Goal: Communication & Community: Ask a question

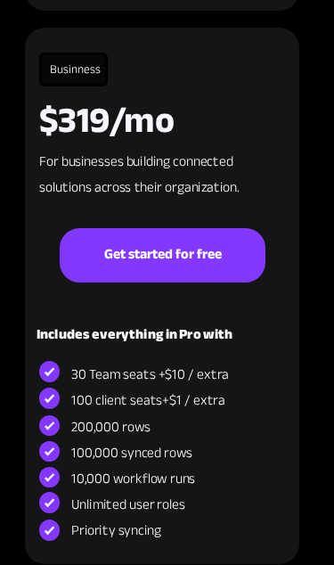
scroll to position [12093, 0]
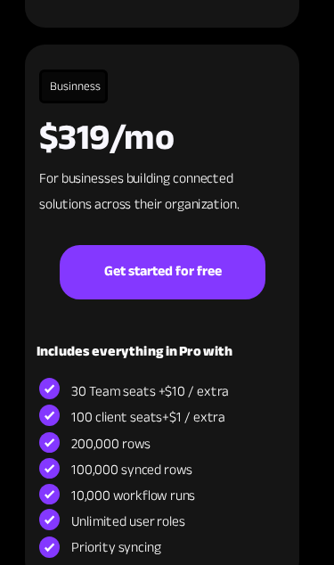
click at [115, 250] on link "Get started for free" at bounding box center [162, 272] width 205 height 54
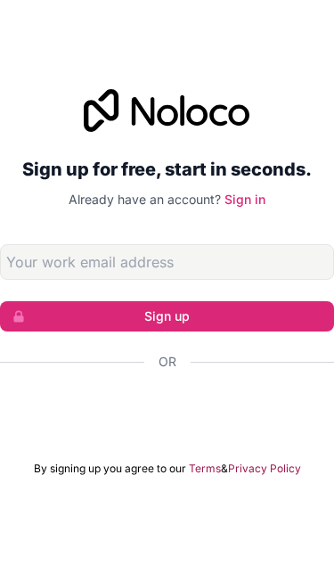
click at [38, 280] on input "Email address" at bounding box center [167, 262] width 334 height 36
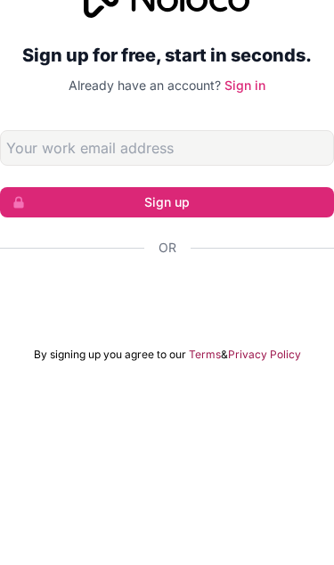
click at [43, 244] on input "Email address" at bounding box center [167, 262] width 334 height 36
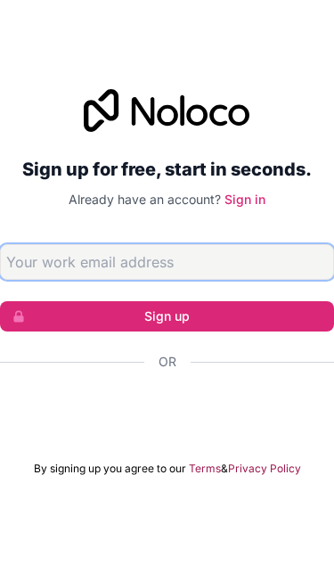
click at [29, 244] on input "Email address" at bounding box center [167, 262] width 334 height 36
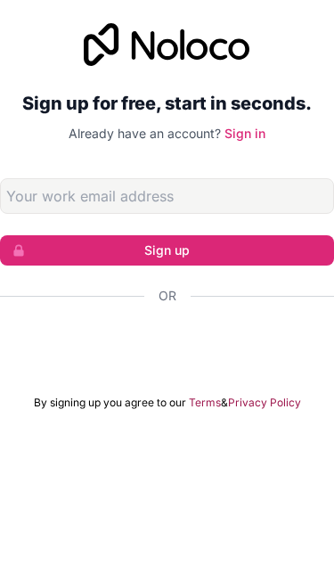
click at [33, 301] on button "Sign up" at bounding box center [167, 316] width 334 height 30
click at [71, 301] on button "Sign up" at bounding box center [167, 316] width 334 height 30
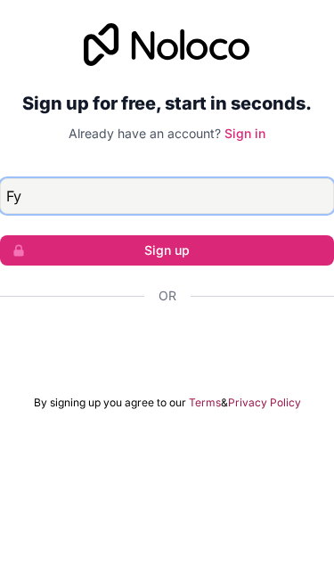
scroll to position [0, 0]
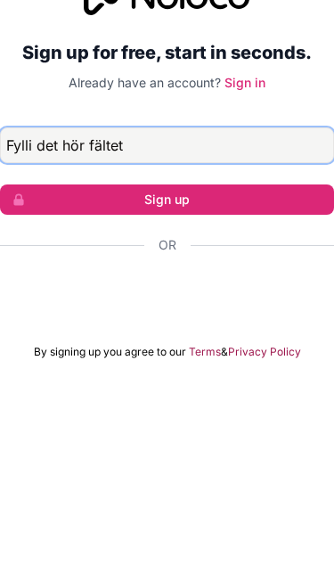
click at [167, 301] on button "Sign up" at bounding box center [167, 316] width 334 height 30
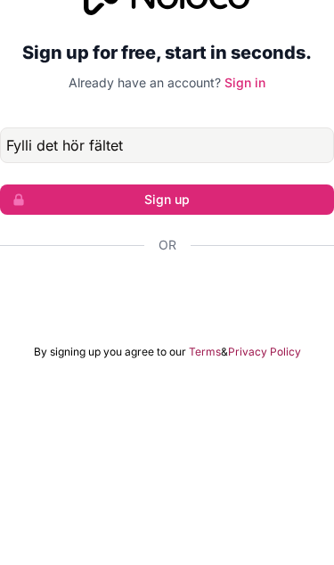
click at [82, 301] on button "Sign up" at bounding box center [167, 316] width 334 height 30
click at [224, 301] on button "Sign up" at bounding box center [167, 316] width 334 height 30
click at [229, 301] on button "Sign up" at bounding box center [167, 316] width 334 height 30
click at [101, 301] on button "Sign up" at bounding box center [167, 316] width 334 height 30
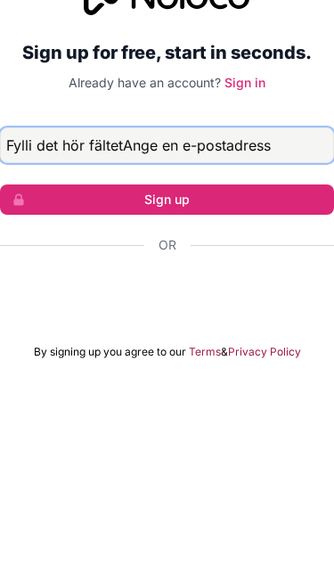
type input "Fylli det hör fältetAnge en e-postadress"
click at [167, 301] on button "Sign up" at bounding box center [167, 316] width 334 height 30
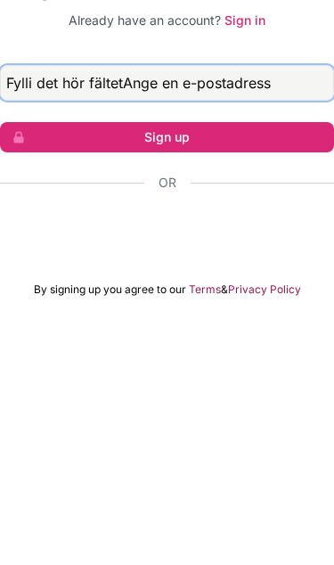
click at [167, 301] on button "Sign up" at bounding box center [167, 316] width 334 height 30
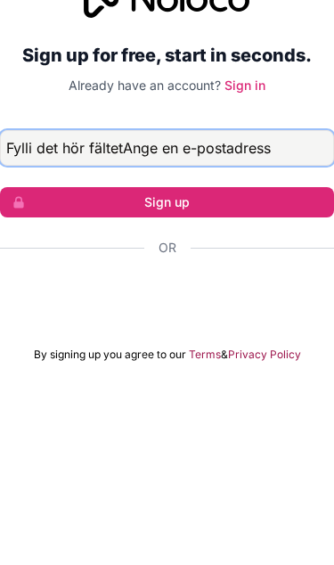
scroll to position [73, 0]
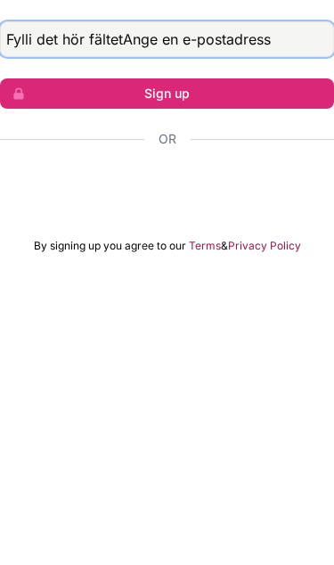
click at [167, 301] on button "Sign up" at bounding box center [167, 316] width 334 height 30
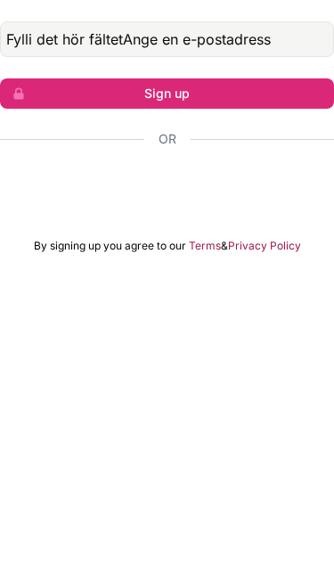
click at [267, 461] on link "Privacy Policy" at bounding box center [264, 468] width 73 height 14
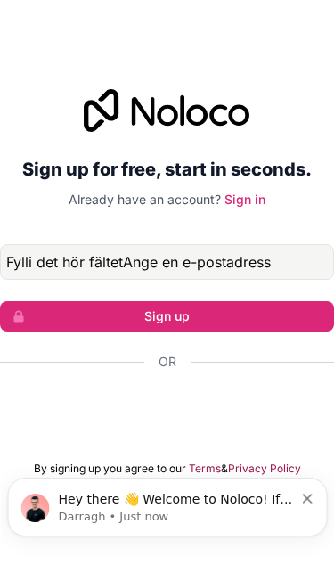
scroll to position [0, 0]
click at [35, 390] on div "Logga in med Google. Öppnas på en ny flik." at bounding box center [167, 409] width 334 height 39
click at [208, 499] on p "Hey there 👋 Welcome to Noloco! If you have any questions, just reply to this me…" at bounding box center [175, 500] width 235 height 18
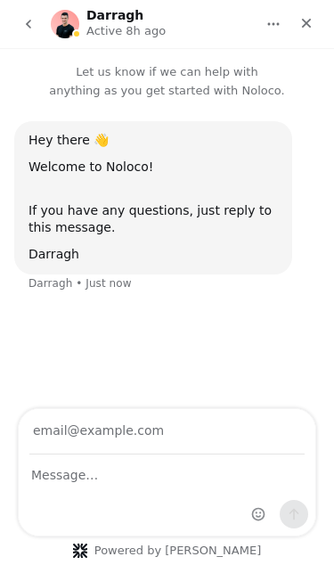
click at [182, 451] on input "Your email" at bounding box center [166, 431] width 275 height 45
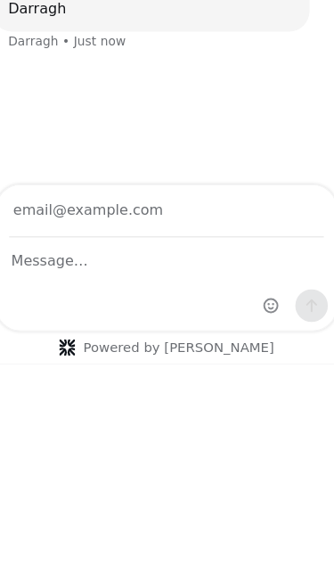
click at [129, 260] on div "Powered by Fin" at bounding box center [143, 204] width 334 height 157
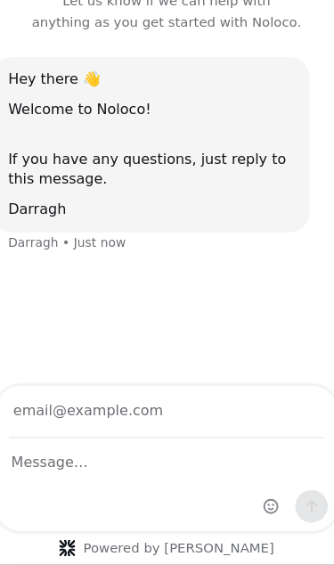
click at [157, 466] on div "Powered by Fin" at bounding box center [143, 469] width 216 height 14
click at [151, 477] on div "Powered by Fin" at bounding box center [143, 469] width 216 height 14
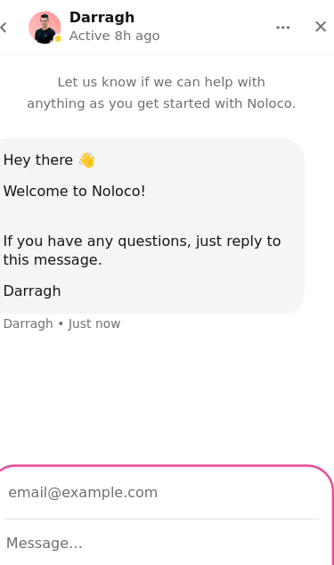
click at [112, 429] on input "Your email" at bounding box center [137, 431] width 275 height 45
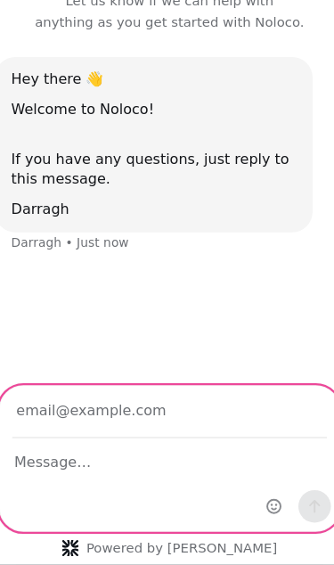
click at [42, 353] on input "Your email" at bounding box center [145, 350] width 275 height 45
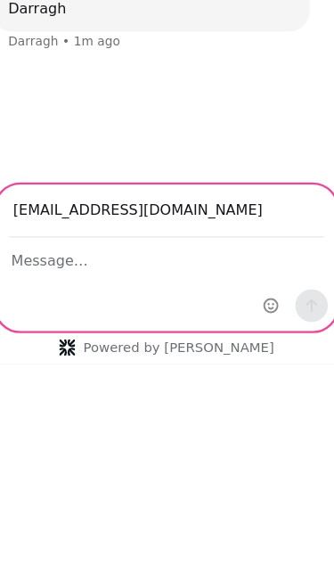
type input "sbro22796@gmail.com"
click at [60, 196] on textarea "Message…" at bounding box center [143, 189] width 297 height 30
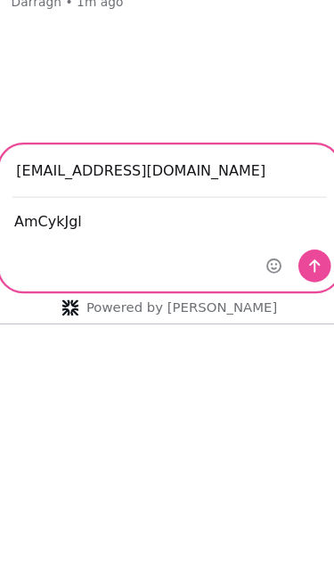
type textarea "AmCykJgl"
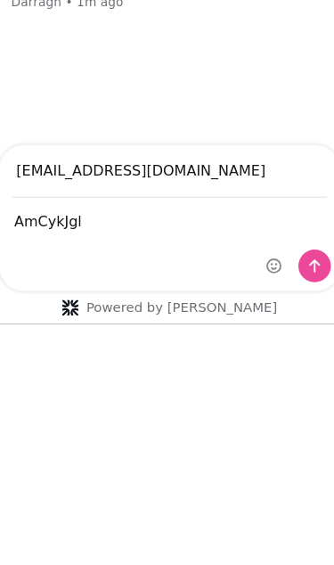
click at [274, 179] on button "Send a message…" at bounding box center [272, 192] width 29 height 29
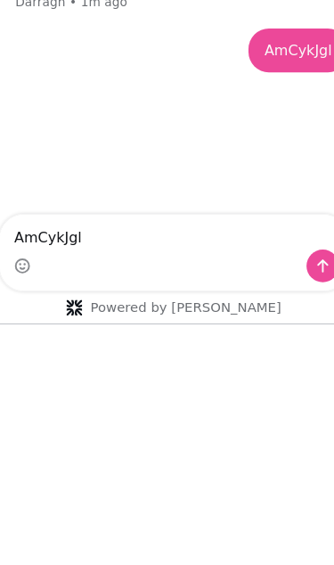
type textarea "AmCykJgl"
click at [273, 185] on icon "Send a message…" at bounding box center [280, 192] width 14 height 14
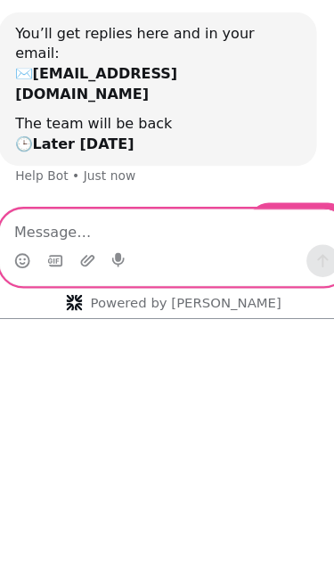
scroll to position [48, 0]
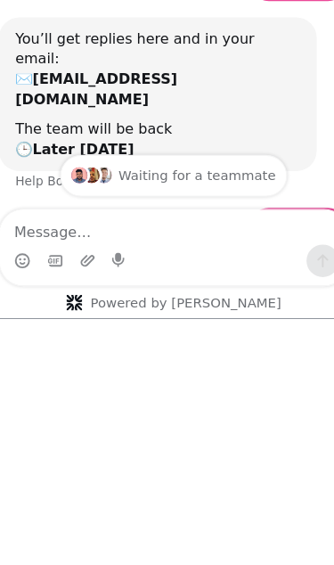
click at [93, 111] on img "Intercom messenger" at bounding box center [89, 112] width 14 height 14
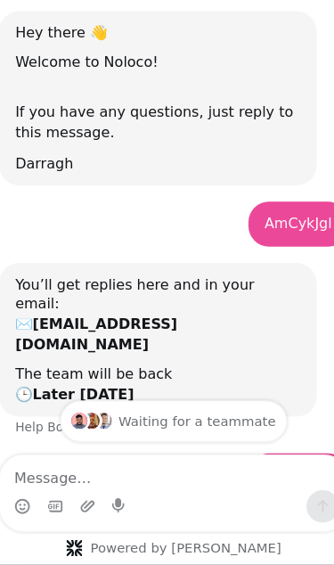
click at [48, 70] on div "If you have any questions, just reply to this message." at bounding box center [136, 89] width 249 height 53
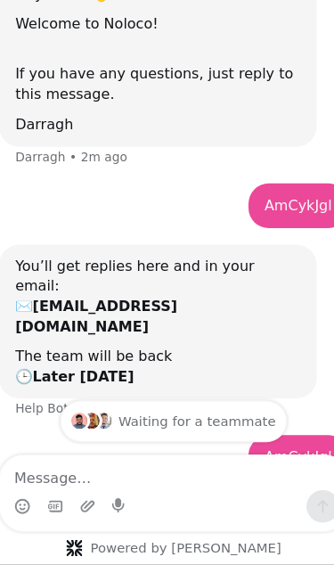
scroll to position [106, 0]
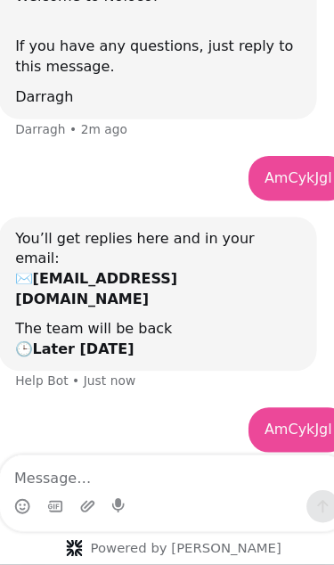
click at [61, 269] on div "The team will be back 🕒 Later today" at bounding box center [136, 286] width 249 height 35
click at [58, 226] on b "sbro22796@gmail.com" at bounding box center [83, 242] width 142 height 32
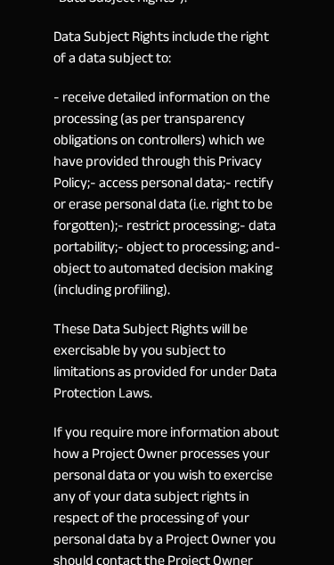
scroll to position [7622, 0]
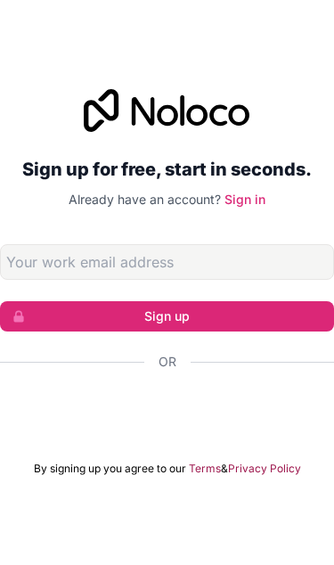
scroll to position [73, 0]
click at [161, 390] on div "Logga in med Google. Öppnas på en ny flik." at bounding box center [167, 409] width 334 height 39
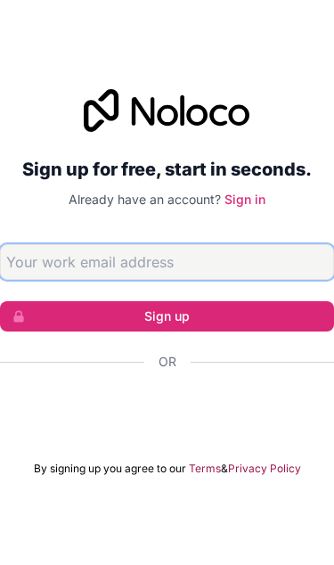
click at [45, 244] on input "Email address" at bounding box center [167, 262] width 334 height 36
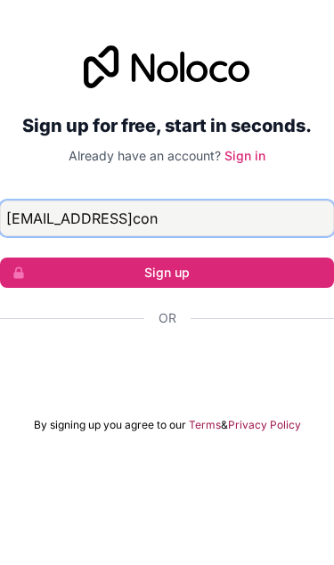
type input "sbro22796@gmailcon"
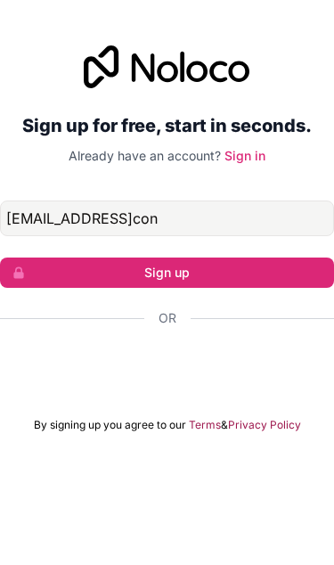
click at [70, 301] on button "Sign up" at bounding box center [167, 316] width 334 height 30
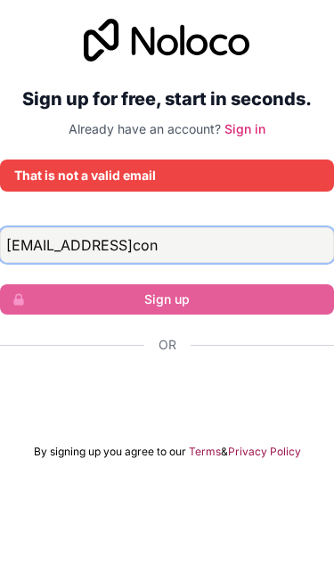
click at [165, 271] on input "sbro22796@gmailcon" at bounding box center [167, 289] width 334 height 36
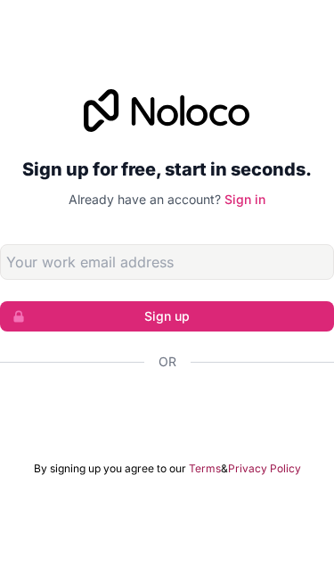
click at [248, 280] on input "Email address" at bounding box center [167, 262] width 334 height 36
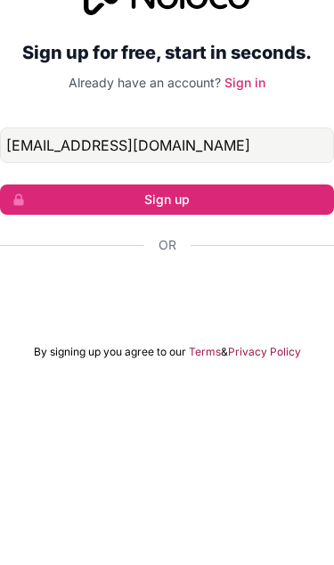
type input "[EMAIL_ADDRESS][DOMAIN_NAME]"
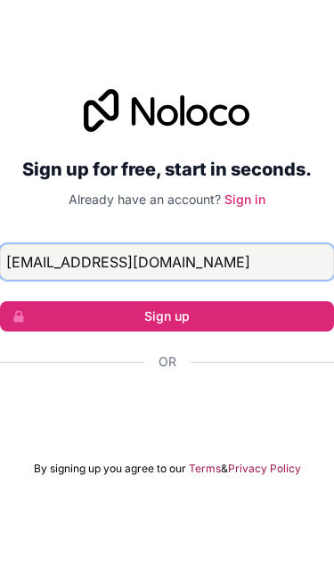
click at [206, 244] on input "[EMAIL_ADDRESS][DOMAIN_NAME]" at bounding box center [167, 262] width 334 height 36
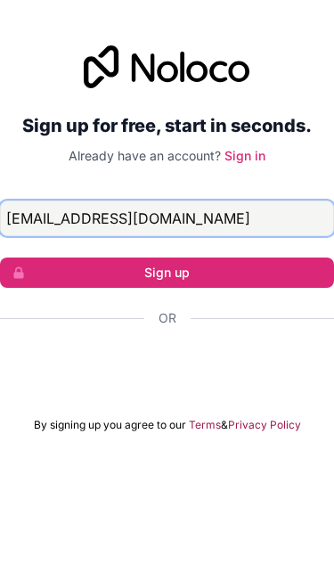
click at [167, 301] on button "Sign up" at bounding box center [167, 316] width 334 height 30
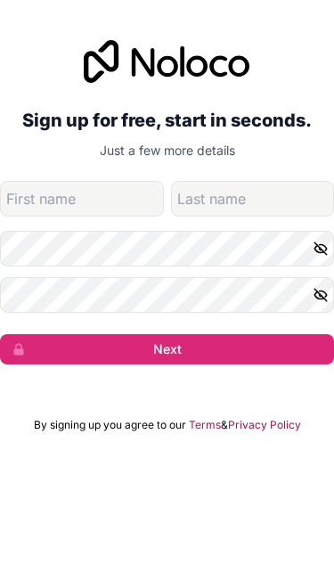
click at [127, 393] on button "Next" at bounding box center [167, 408] width 334 height 30
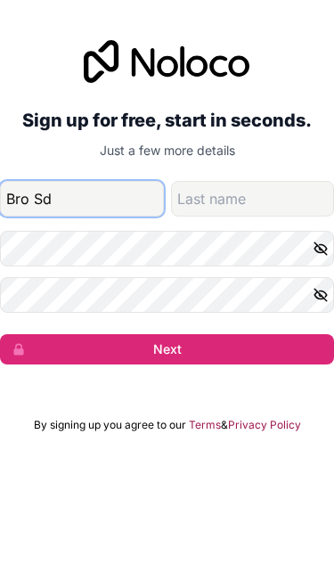
type input "Bro Sd"
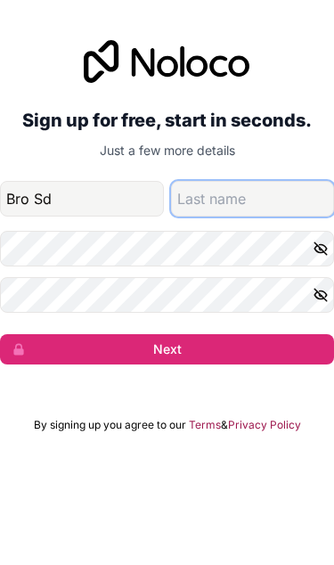
click at [196, 240] on input "family-name" at bounding box center [253, 258] width 164 height 36
type input "AmCykJgl"
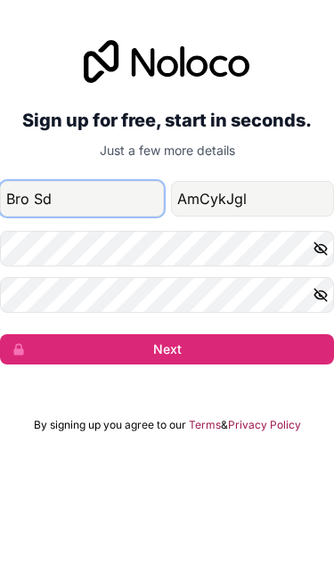
click at [70, 240] on input "Bro Sd" at bounding box center [82, 258] width 164 height 36
type input "B"
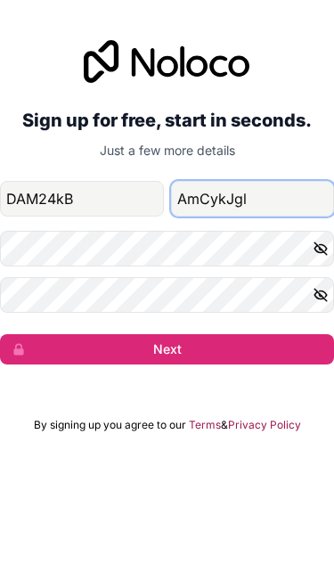
click at [167, 393] on button "Next" at bounding box center [167, 408] width 334 height 30
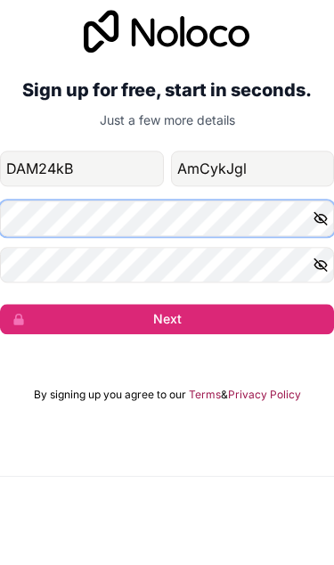
click at [167, 393] on button "Next" at bounding box center [167, 408] width 334 height 30
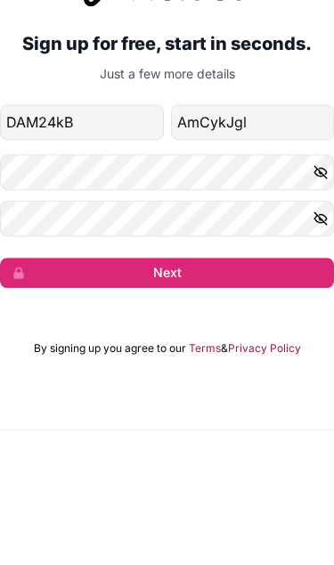
click at [314, 336] on button "button" at bounding box center [323, 354] width 21 height 36
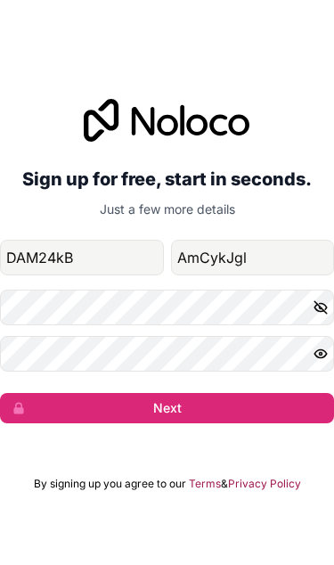
click at [321, 289] on button "button" at bounding box center [323, 307] width 21 height 36
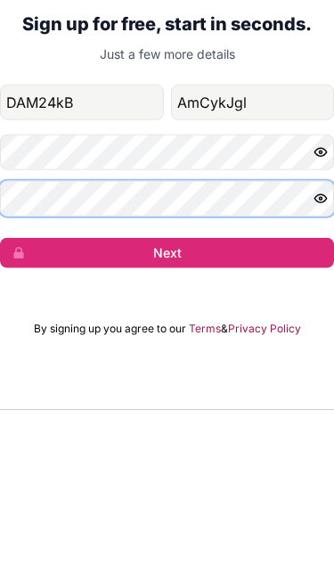
click at [167, 393] on button "Next" at bounding box center [167, 408] width 334 height 30
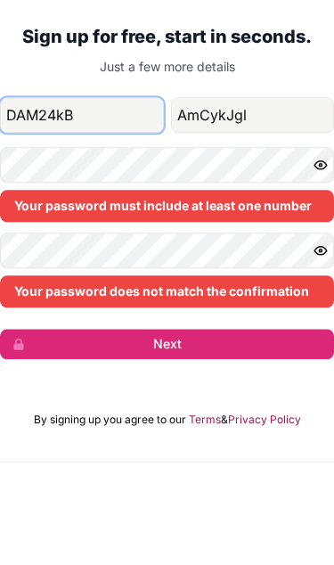
click at [85, 200] on input "DAM24kB" at bounding box center [82, 218] width 164 height 36
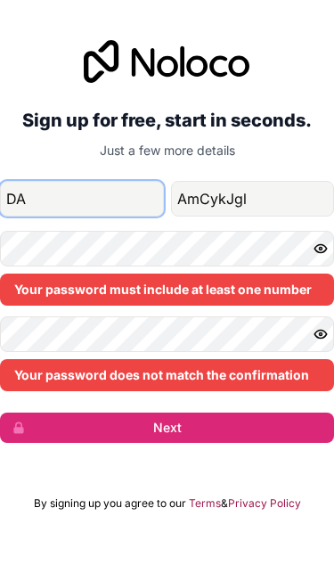
type input "D"
click at [167, 432] on button "Next" at bounding box center [167, 447] width 334 height 30
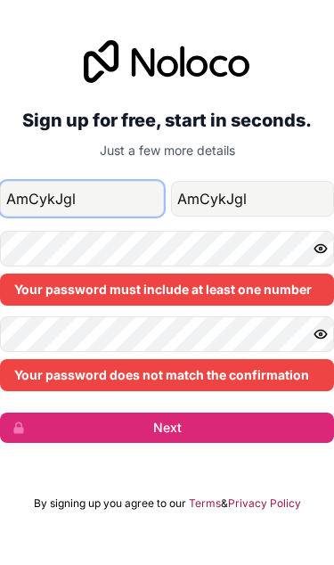
click at [167, 432] on button "Next" at bounding box center [167, 447] width 334 height 30
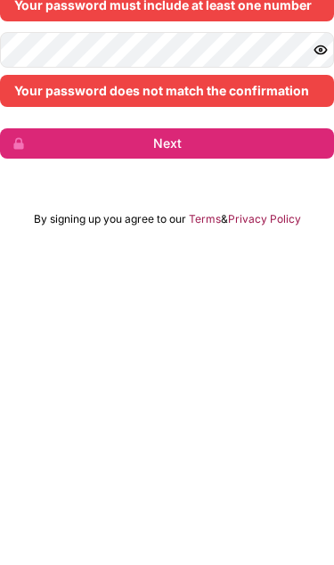
click at [167, 432] on button "Next" at bounding box center [167, 447] width 334 height 30
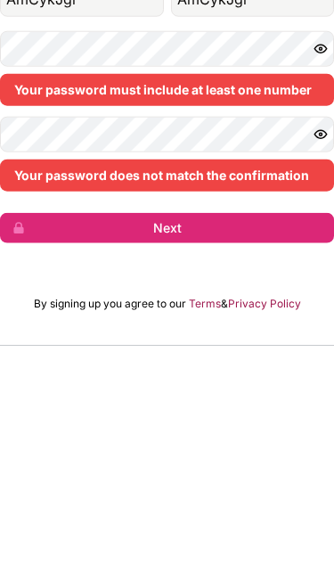
click at [126, 379] on div "Your password does not match the confirmation" at bounding box center [167, 395] width 334 height 32
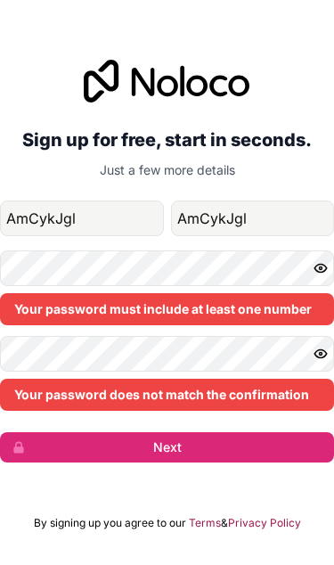
click at [220, 432] on button "Next" at bounding box center [167, 447] width 334 height 30
click at [208, 432] on button "Next" at bounding box center [167, 447] width 334 height 30
click at [200, 432] on button "Next" at bounding box center [167, 447] width 334 height 30
click at [204, 432] on button "Next" at bounding box center [167, 447] width 334 height 30
click at [185, 293] on div "Your password must include at least one number" at bounding box center [167, 309] width 334 height 32
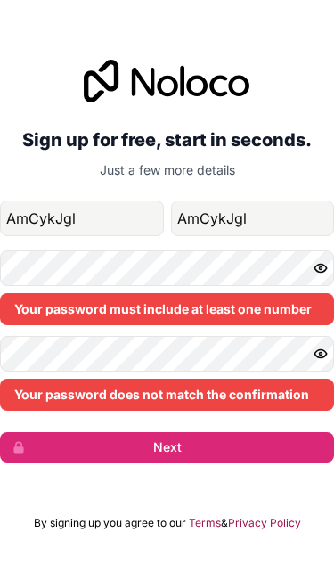
click at [165, 293] on div "Your password must include at least one number" at bounding box center [167, 309] width 334 height 32
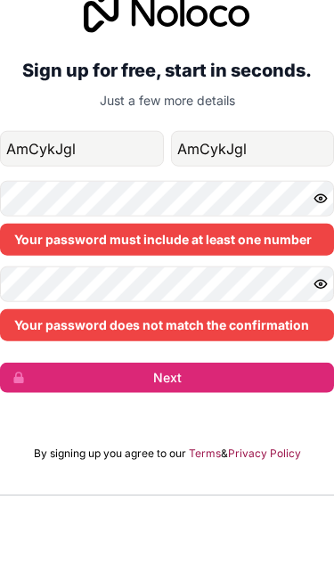
click at [226, 379] on div "Your password does not match the confirmation" at bounding box center [167, 395] width 334 height 32
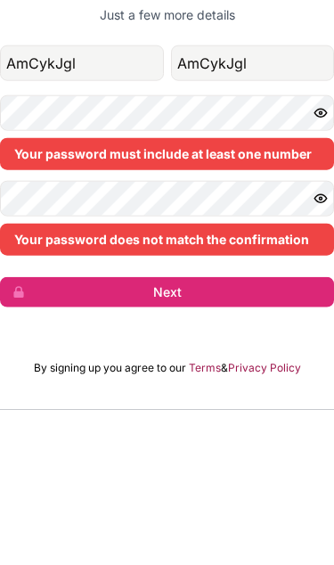
click at [115, 293] on div "Your password must include at least one number" at bounding box center [167, 309] width 334 height 32
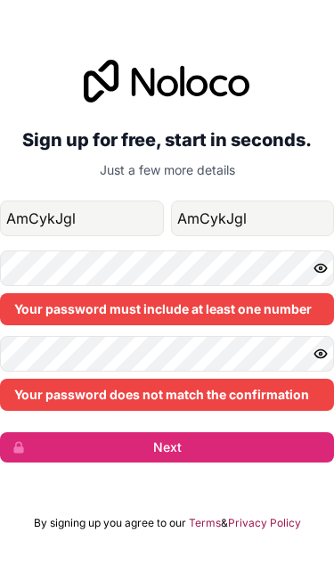
click at [46, 379] on div "Your password does not match the confirmation" at bounding box center [167, 395] width 334 height 32
click at [57, 379] on div "Your password does not match the confirmation" at bounding box center [167, 395] width 334 height 32
click at [61, 293] on div "Your password must include at least one number" at bounding box center [167, 309] width 334 height 32
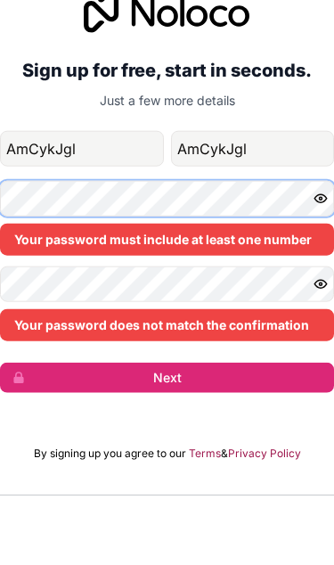
click at [167, 432] on button "Next" at bounding box center [167, 447] width 334 height 30
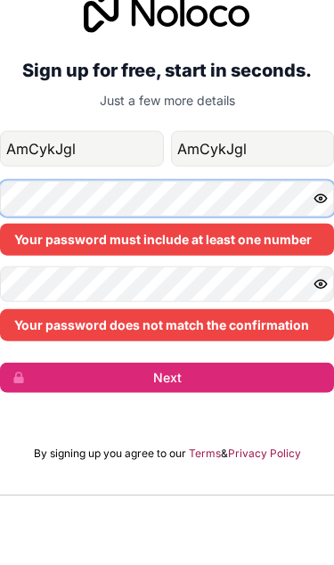
click at [167, 432] on button "Next" at bounding box center [167, 447] width 334 height 30
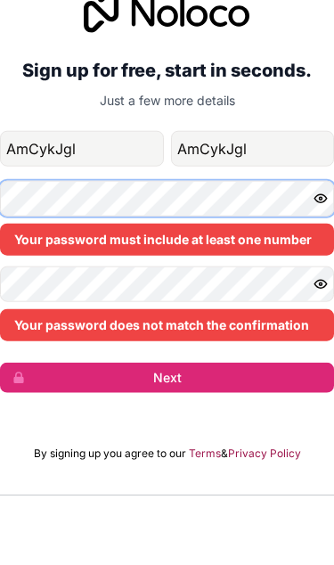
click at [167, 432] on button "Next" at bounding box center [167, 447] width 334 height 30
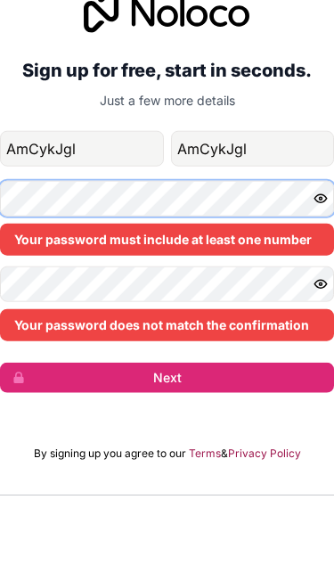
click at [167, 432] on button "Next" at bounding box center [167, 447] width 334 height 30
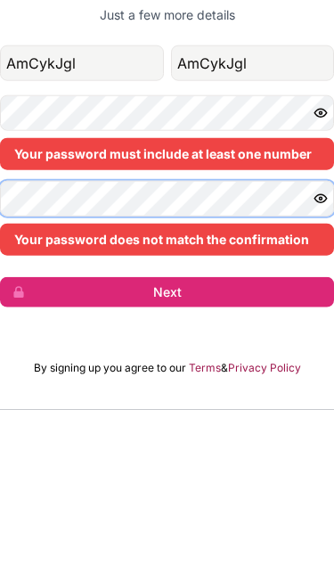
click at [167, 432] on button "Next" at bounding box center [167, 447] width 334 height 30
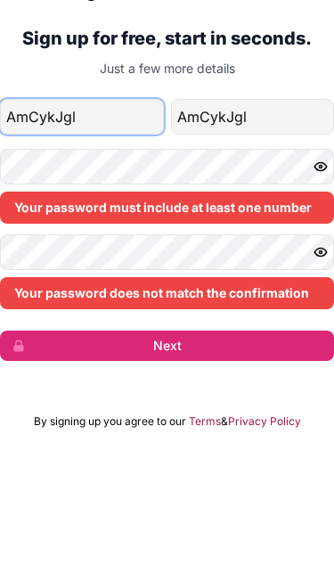
click at [105, 200] on input "AmCykJgl" at bounding box center [82, 218] width 164 height 36
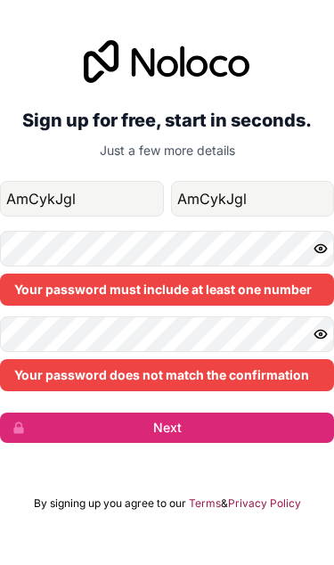
click at [144, 60] on div "Sign up for free, start in seconds. Just a few more details" at bounding box center [167, 119] width 334 height 119
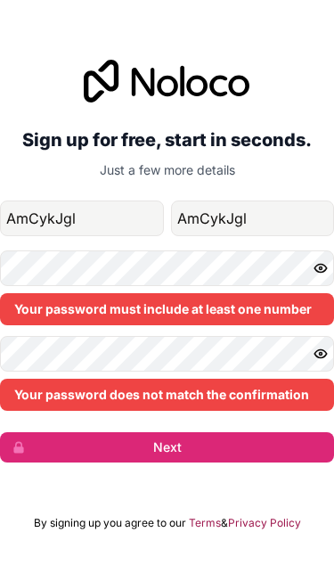
click at [268, 516] on link "Privacy Policy" at bounding box center [264, 523] width 73 height 14
click at [211, 432] on button "Next" at bounding box center [167, 447] width 334 height 30
click at [209, 432] on button "Next" at bounding box center [167, 447] width 334 height 30
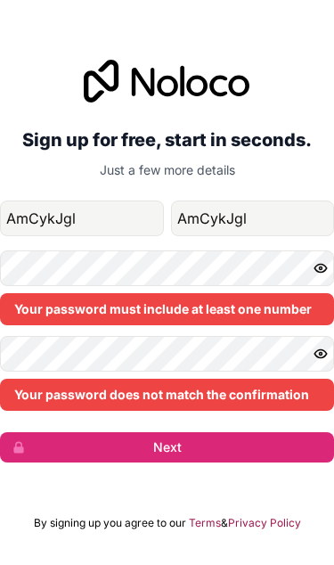
click at [228, 432] on button "Next" at bounding box center [167, 447] width 334 height 30
click at [227, 293] on div "Your password must include at least one number" at bounding box center [167, 309] width 334 height 32
click at [194, 293] on div "Your password must include at least one number" at bounding box center [167, 309] width 334 height 32
click at [92, 293] on div "Your password must include at least one number" at bounding box center [167, 309] width 334 height 32
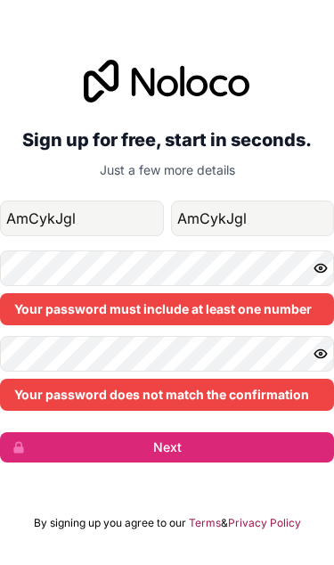
click at [93, 293] on div "Your password must include at least one number" at bounding box center [167, 309] width 334 height 32
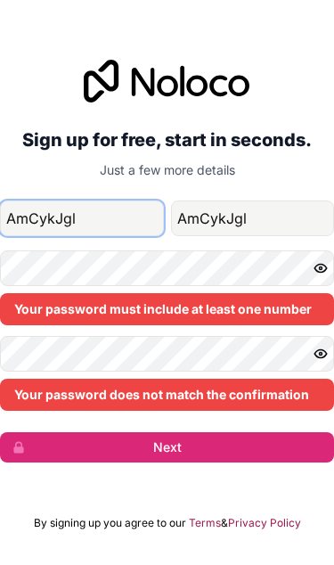
click at [101, 200] on input "AmCykJgl" at bounding box center [82, 218] width 164 height 36
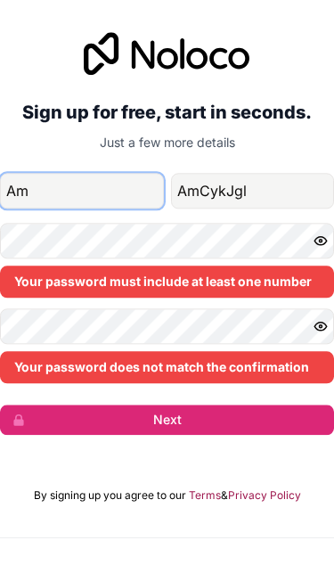
type input "A"
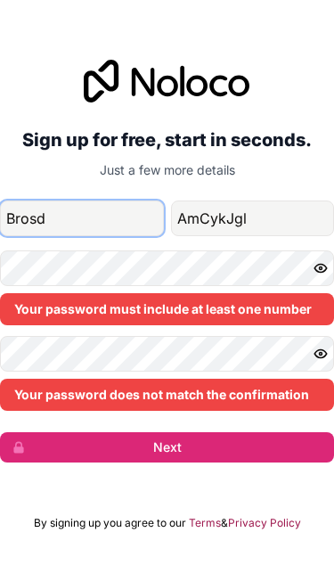
type input "Bak Cs"
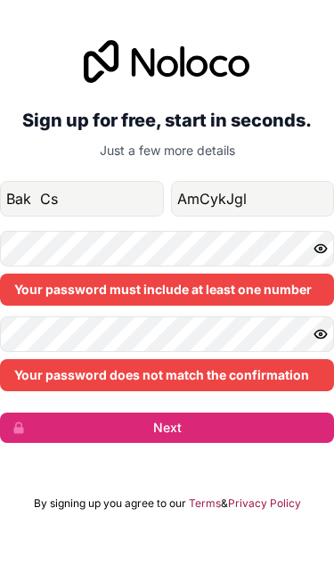
click at [224, 293] on div "Your password must include at least one number" at bounding box center [167, 309] width 334 height 32
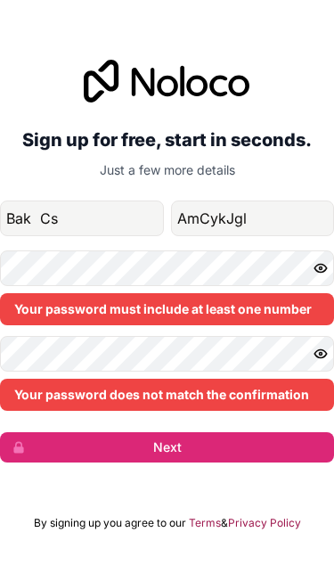
click at [209, 432] on button "Next" at bounding box center [167, 447] width 334 height 30
click at [200, 378] on form "sbro22796@gmail.com Bak Cs AmCykJgl Your password must include at least one num…" at bounding box center [167, 331] width 334 height 262
click at [181, 432] on button "Next" at bounding box center [167, 447] width 334 height 30
click at [183, 427] on div "Sign up for free, start in seconds. Just a few more details sbro22796@gmail.com…" at bounding box center [167, 261] width 334 height 452
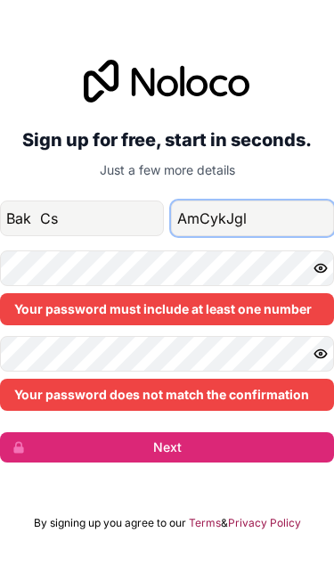
click at [262, 200] on input "AmCykJgl" at bounding box center [253, 218] width 164 height 36
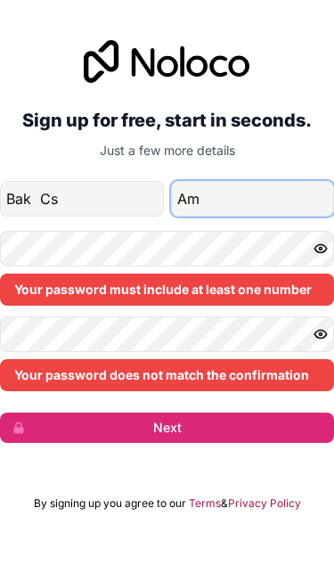
type input "A"
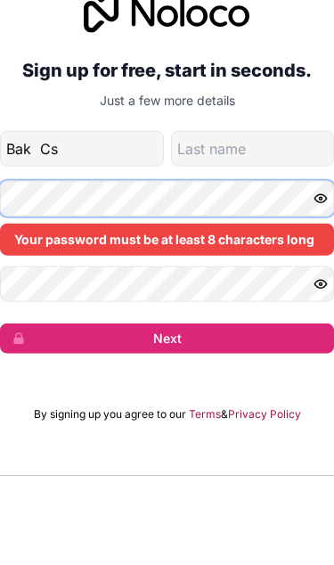
scroll to position [0, 0]
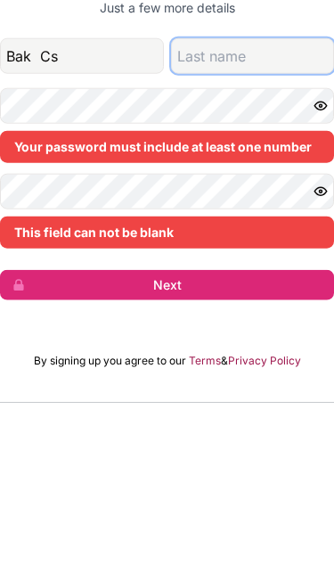
click at [208, 200] on input "family-name" at bounding box center [253, 218] width 164 height 36
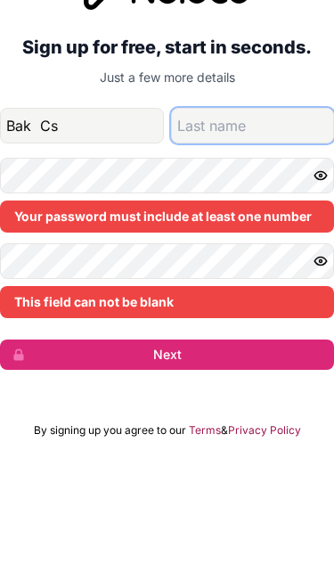
paste input "AmCykJgl"
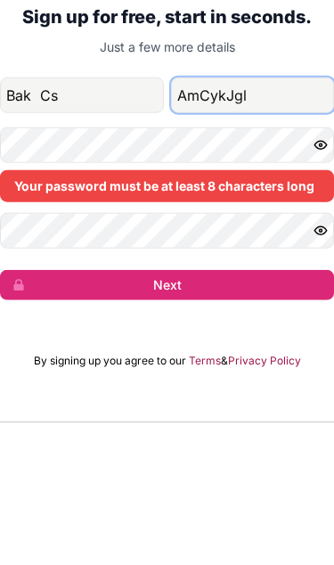
click at [258, 220] on input "AmCykJgl" at bounding box center [253, 238] width 164 height 36
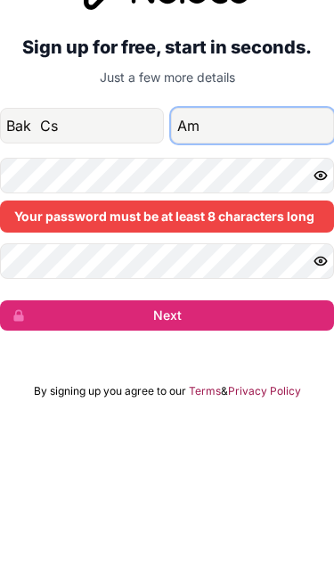
type input "A"
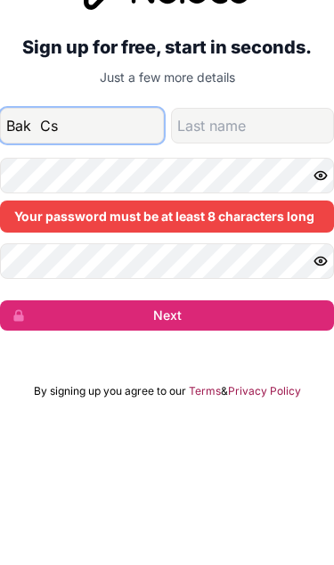
click at [79, 220] on input "Bak Cs" at bounding box center [82, 238] width 164 height 36
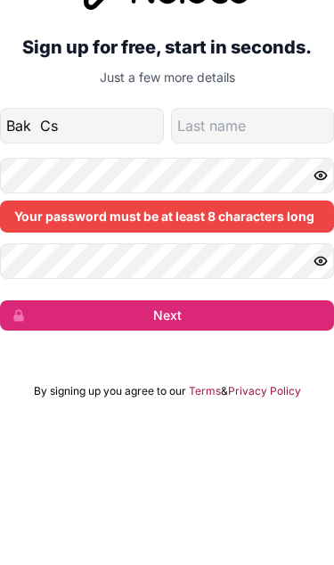
scroll to position [73, 0]
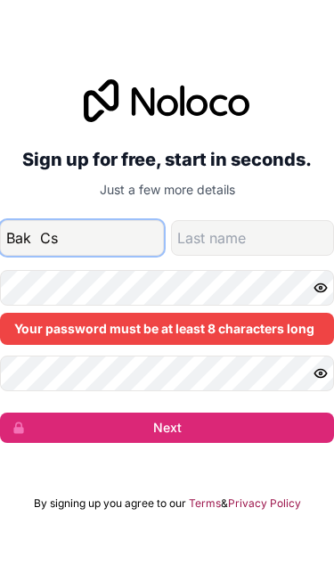
click at [62, 220] on input "Bak Cs" at bounding box center [82, 238] width 164 height 36
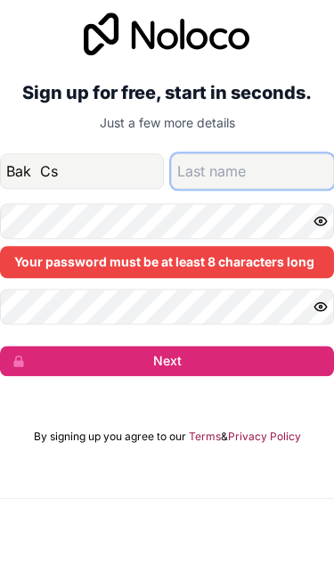
click at [198, 220] on input "family-name" at bounding box center [253, 238] width 164 height 36
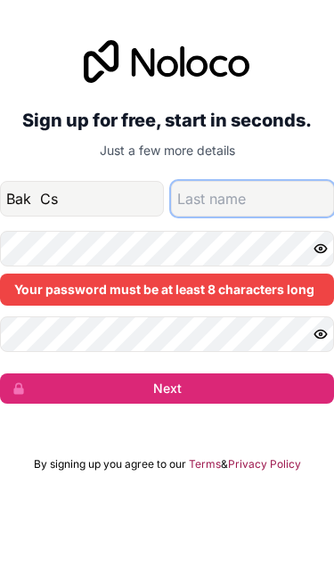
type input "Dd"
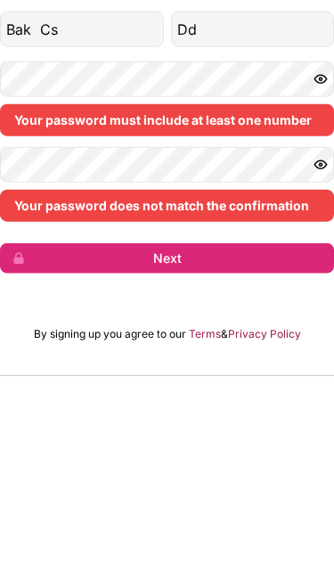
click at [78, 432] on button "Next" at bounding box center [167, 447] width 334 height 30
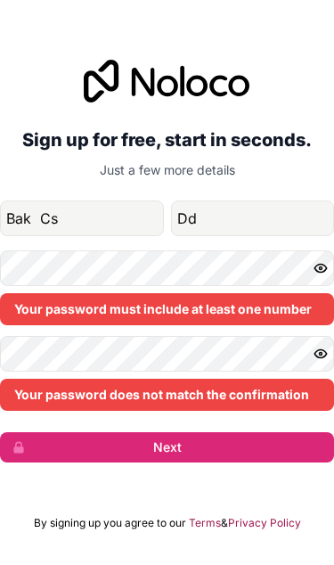
click at [216, 432] on button "Next" at bounding box center [167, 447] width 334 height 30
click at [215, 432] on button "Next" at bounding box center [167, 447] width 334 height 30
click at [261, 385] on form "sbro22796@gmail.com Bak Cs Dd Your password must include at least one number Yo…" at bounding box center [167, 331] width 334 height 262
click at [252, 432] on button "Next" at bounding box center [167, 447] width 334 height 30
click at [195, 432] on button "Next" at bounding box center [167, 447] width 334 height 30
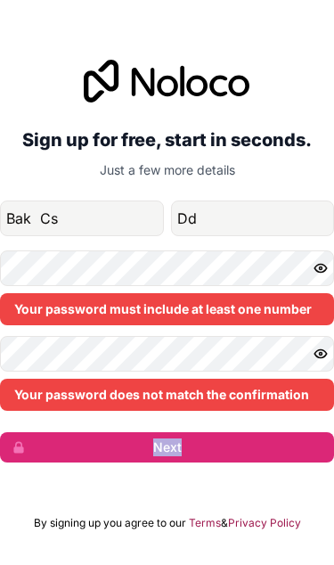
click at [228, 528] on div "Sign up for free, start in seconds. Just a few more details sbro22796@gmail.com…" at bounding box center [167, 282] width 334 height 565
click at [223, 379] on form "sbro22796@gmail.com Bak Cs Dd Your password must include at least one number Yo…" at bounding box center [167, 331] width 334 height 262
click at [178, 432] on button "Next" at bounding box center [167, 447] width 334 height 30
click at [191, 432] on button "Next" at bounding box center [167, 447] width 334 height 30
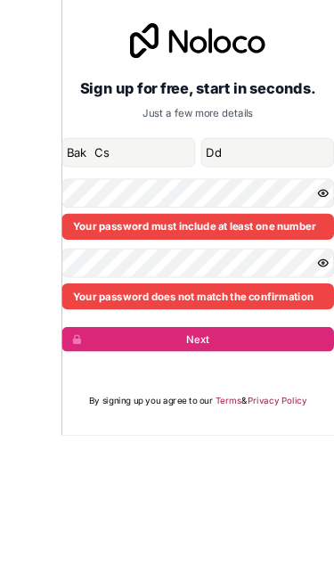
scroll to position [70, 0]
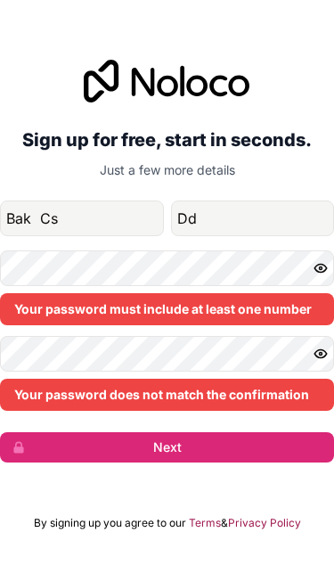
click at [208, 432] on button "Next" at bounding box center [167, 447] width 334 height 30
click at [56, 432] on button "Next" at bounding box center [167, 447] width 334 height 30
click at [31, 379] on div "Your password does not match the confirmation" at bounding box center [167, 395] width 334 height 32
click at [40, 379] on div "Your password does not match the confirmation" at bounding box center [167, 395] width 334 height 32
click at [75, 293] on div "Your password must include at least one number" at bounding box center [167, 309] width 334 height 32
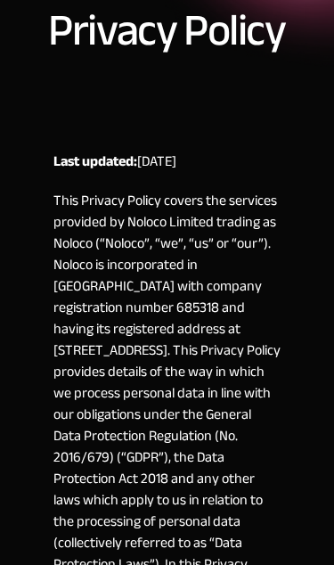
scroll to position [284, 0]
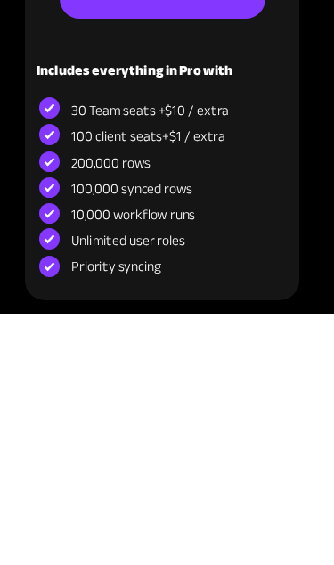
scroll to position [12350, 0]
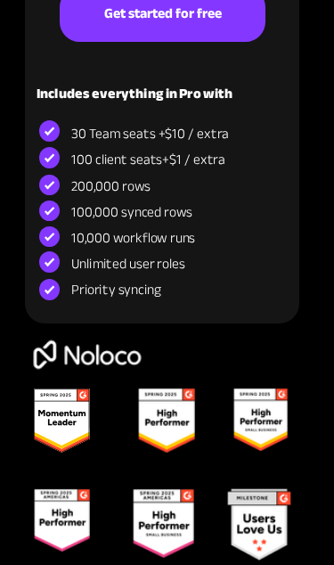
click at [84, 423] on img at bounding box center [62, 420] width 56 height 66
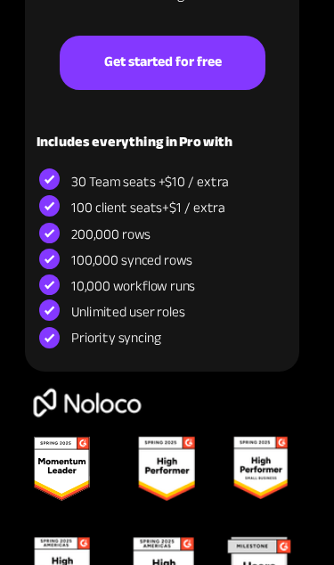
scroll to position [12295, 0]
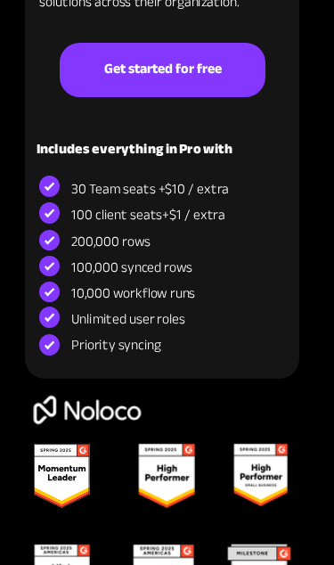
click at [175, 466] on img at bounding box center [167, 476] width 58 height 66
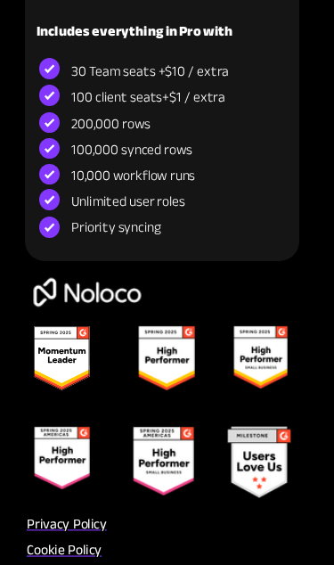
scroll to position [12423, 0]
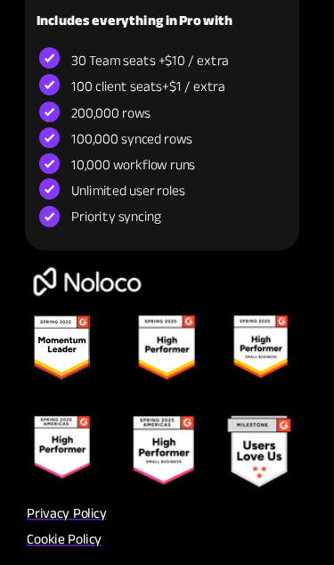
click at [88, 550] on span "Cookie Policy" at bounding box center [64, 539] width 75 height 27
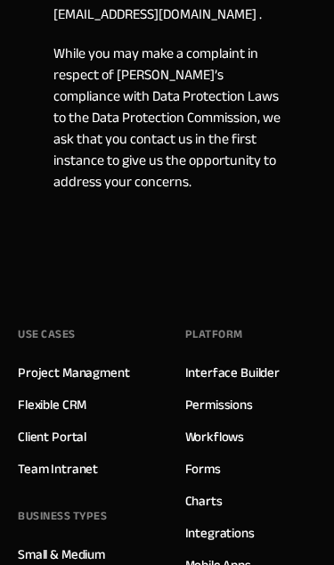
scroll to position [7927, 0]
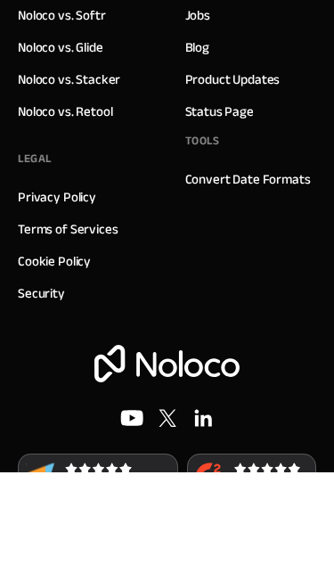
scroll to position [4200, 0]
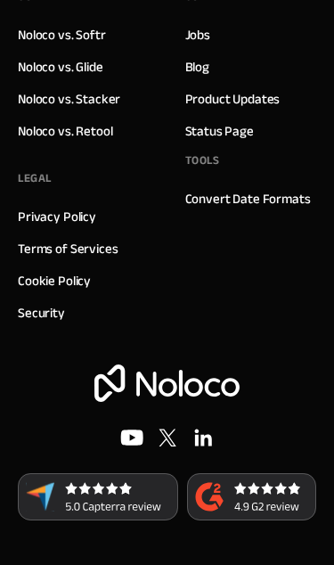
click at [226, 494] on img at bounding box center [251, 496] width 129 height 47
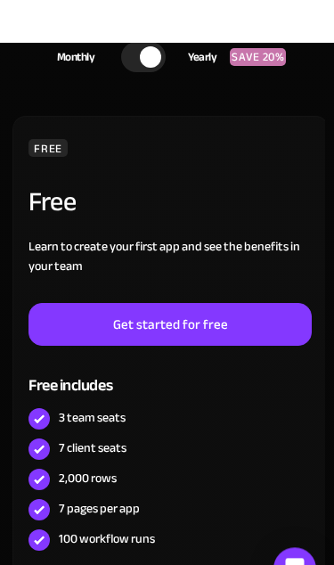
scroll to position [558, 0]
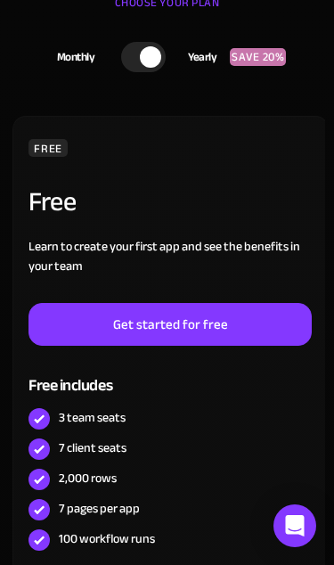
click at [253, 311] on link "Get started for free" at bounding box center [170, 324] width 283 height 43
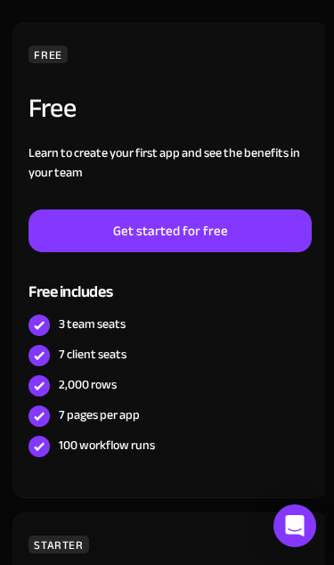
scroll to position [652, 0]
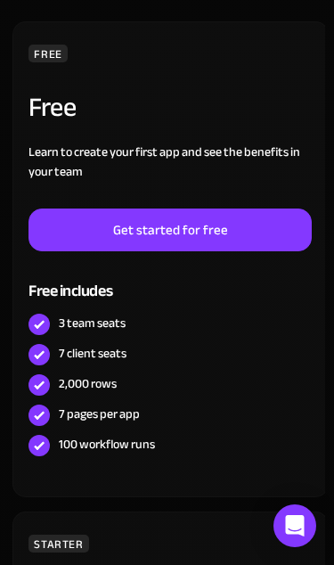
click at [304, 536] on icon "Open Intercom Messenger" at bounding box center [294, 525] width 21 height 21
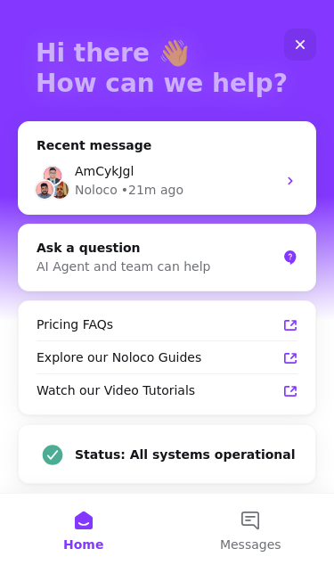
scroll to position [88, 0]
click at [239, 535] on button "Messages" at bounding box center [250, 528] width 167 height 71
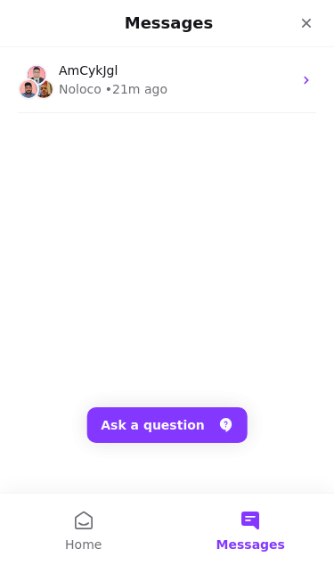
click at [200, 424] on button "Ask a question" at bounding box center [166, 425] width 161 height 36
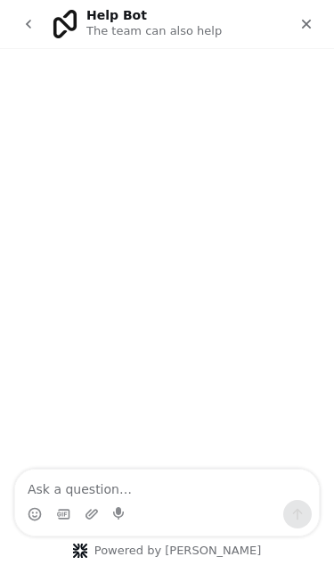
click at [64, 489] on textarea "Ask a question…" at bounding box center [167, 484] width 304 height 30
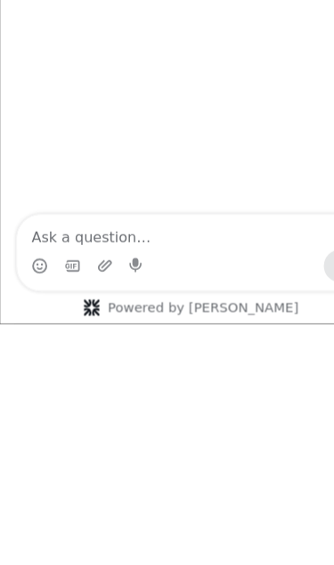
click at [135, 230] on div "Powered by Fin" at bounding box center [167, 229] width 216 height 14
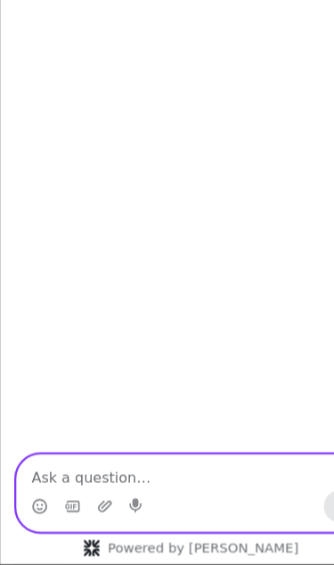
click at [93, 404] on textarea "Ask a question…" at bounding box center [167, 403] width 304 height 30
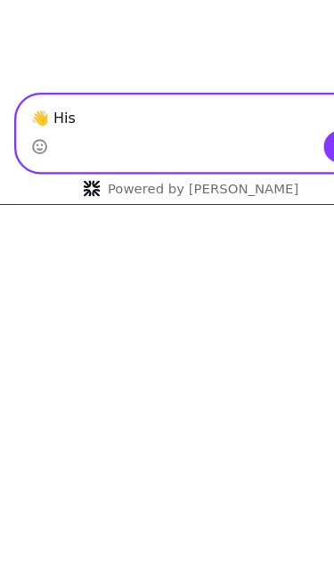
type textarea "👋 His"
click at [281, 58] on textarea "👋 His" at bounding box center [167, 44] width 304 height 30
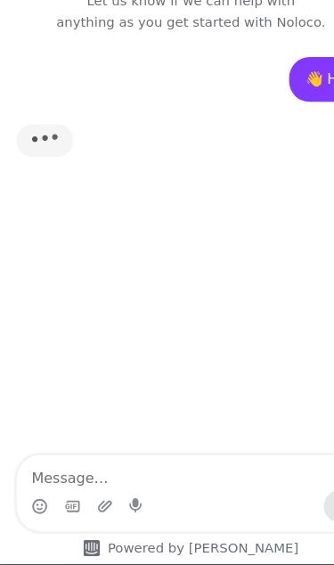
click at [200, 477] on div "Powered by Fin" at bounding box center [167, 469] width 216 height 14
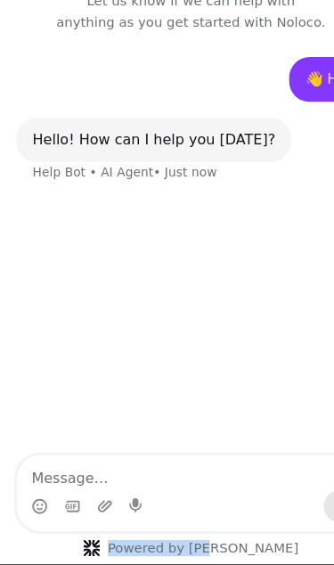
copy span "Powered by Fin"
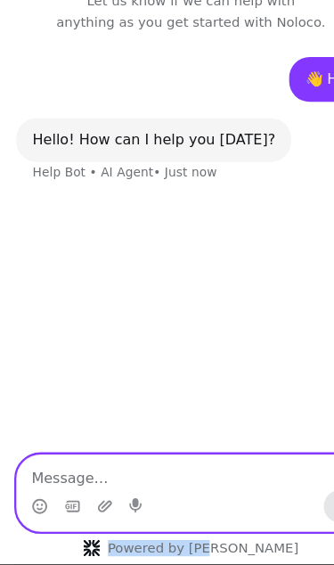
click at [129, 403] on textarea "Message…" at bounding box center [167, 403] width 304 height 30
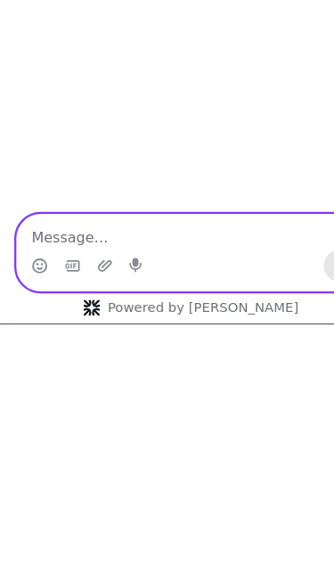
paste textarea "Powered by Fin"
type textarea "P"
type textarea "AmCykJgl"
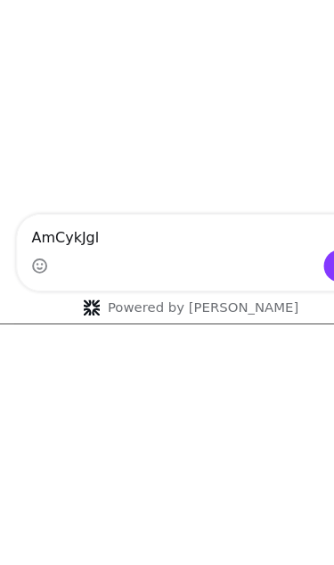
click at [286, 200] on button "Send a message…" at bounding box center [297, 192] width 29 height 29
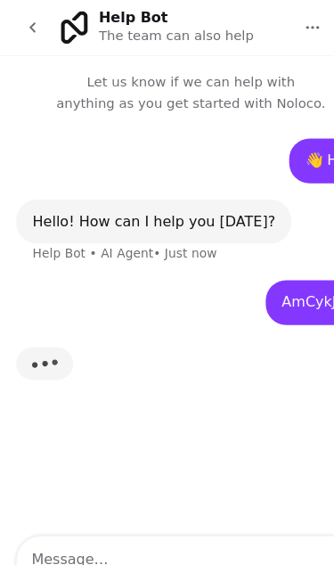
click at [58, 178] on div "Hello! How can I help you today? Help Bot • AI Agent • Just now" at bounding box center [134, 194] width 240 height 39
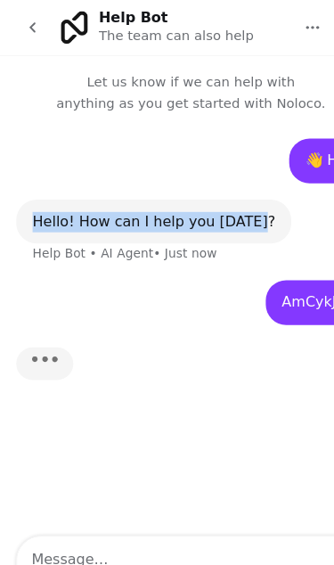
copy div "Hello! How can I help you today?"
click at [31, 331] on img "Typing" at bounding box center [39, 317] width 50 height 31
click at [203, 448] on div "👋 His • Just now Hello! How can I help you today? Help Bot • AI Agent • Just no…" at bounding box center [167, 285] width 334 height 371
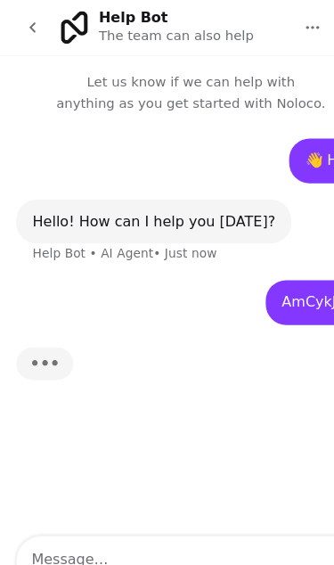
click at [23, 19] on icon "go back" at bounding box center [28, 24] width 14 height 14
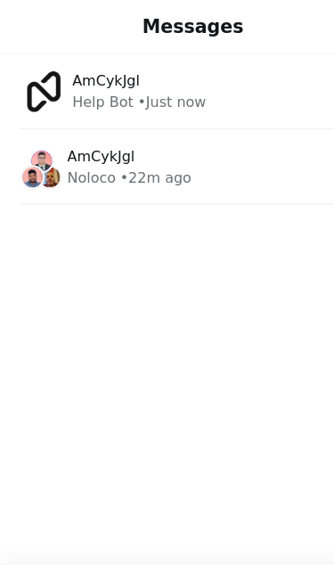
click at [74, 159] on div "Noloco" at bounding box center [80, 155] width 43 height 19
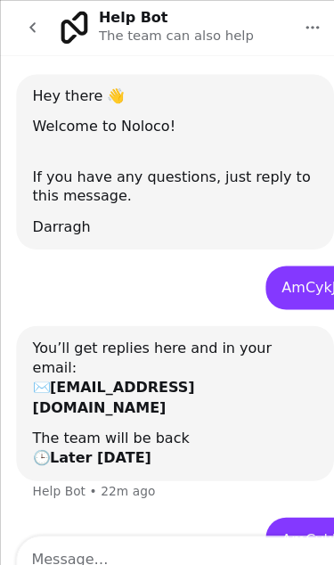
scroll to position [56, 0]
click at [175, 488] on textarea "Message…" at bounding box center [167, 484] width 304 height 30
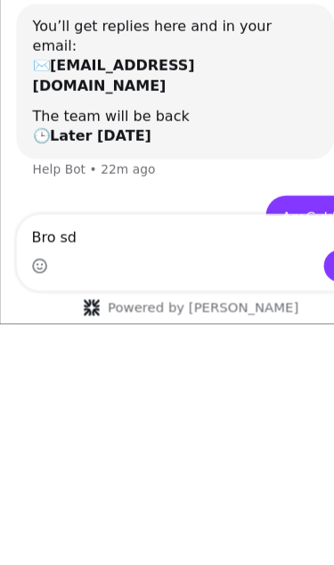
click at [247, 142] on div "AmCykJgl" at bounding box center [276, 151] width 59 height 18
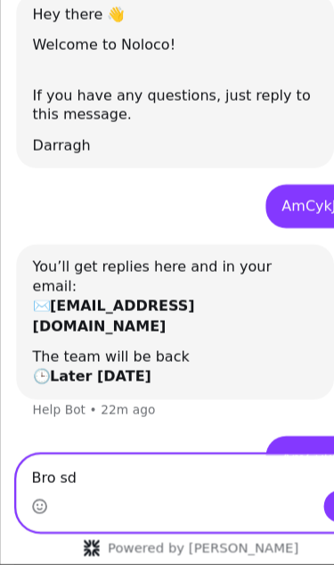
click at [118, 412] on textarea "Bro sd" at bounding box center [167, 403] width 304 height 30
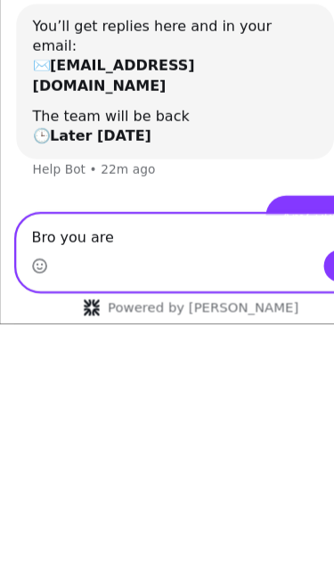
type textarea "Bro you are"
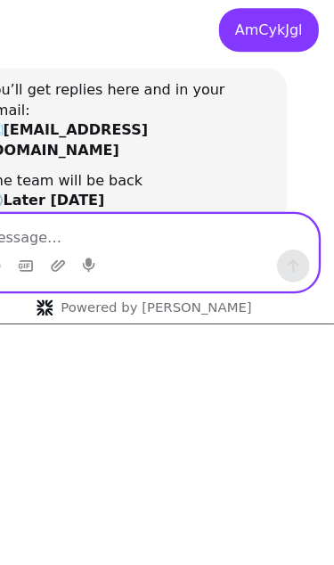
scroll to position [0, 0]
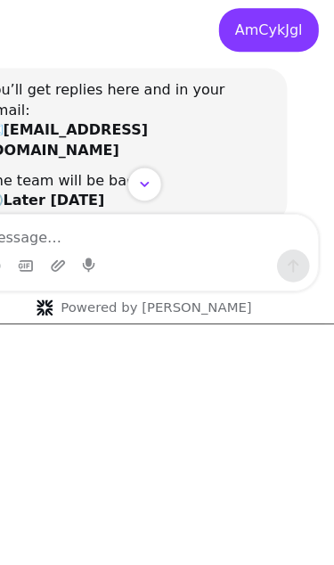
click at [36, 66] on b "sbro22796@gmail.com" at bounding box center [53, 82] width 142 height 32
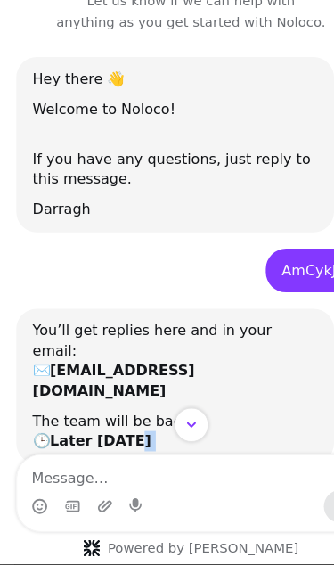
click at [88, 350] on div "The team will be back 🕒 Later today" at bounding box center [153, 367] width 249 height 35
click at [91, 368] on b "Later today" at bounding box center [88, 375] width 89 height 14
click at [96, 363] on div "Intercom messenger" at bounding box center [167, 361] width 334 height 30
click at [58, 305] on div "You’ll get replies here and in your email: ✉️ sbro22796@gmail.com The team will…" at bounding box center [153, 328] width 249 height 114
click at [168, 360] on icon "Scroll to bottom" at bounding box center [167, 361] width 14 height 14
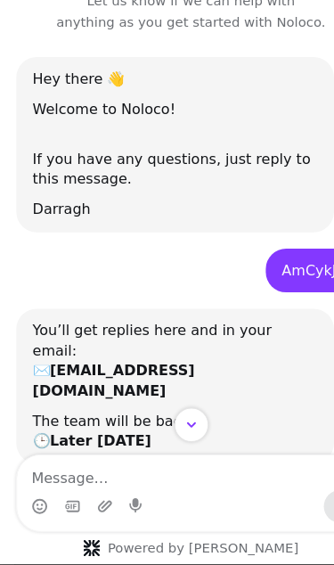
click at [60, 429] on icon "Gif picker" at bounding box center [63, 433] width 14 height 14
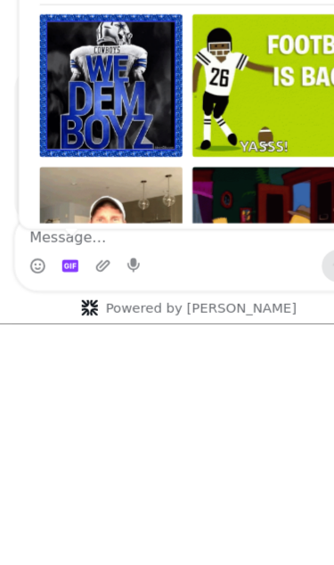
click at [89, 189] on icon "Upload attachment" at bounding box center [90, 192] width 12 height 10
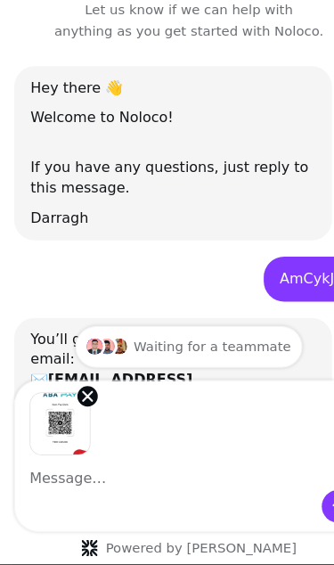
click at [289, 429] on icon "Send a message…" at bounding box center [296, 433] width 14 height 14
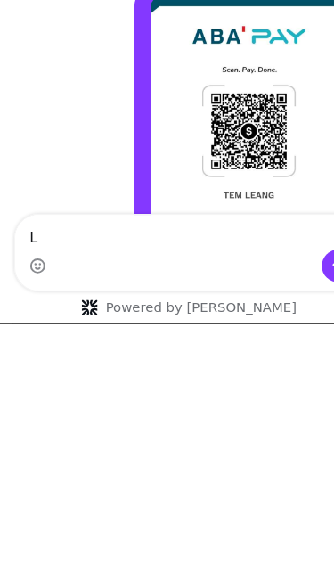
scroll to position [408, 0]
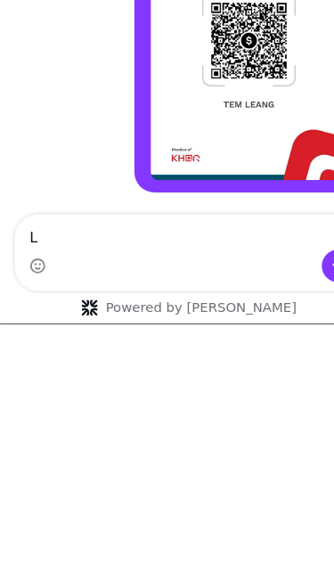
click at [63, 197] on div "Intercom messenger" at bounding box center [165, 192] width 304 height 29
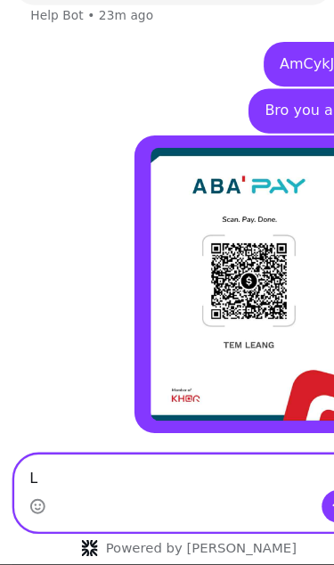
click at [128, 417] on textarea "L" at bounding box center [165, 403] width 304 height 30
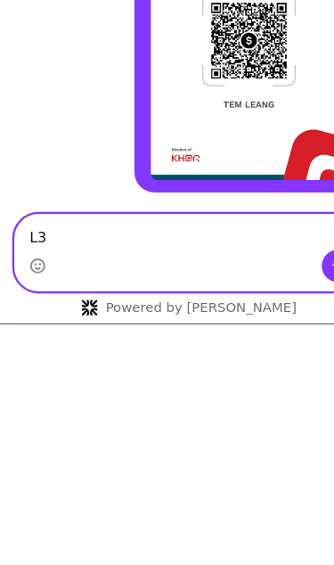
type textarea "L"
type textarea "300$"
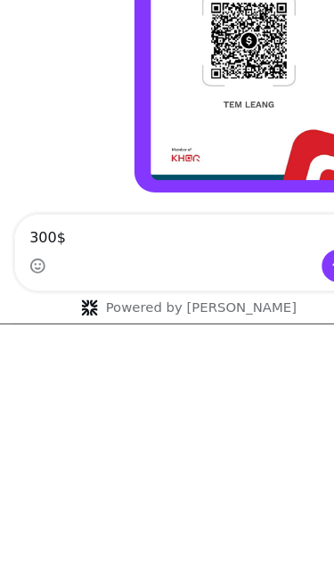
click at [280, 198] on div "Intercom messenger" at bounding box center [165, 192] width 304 height 29
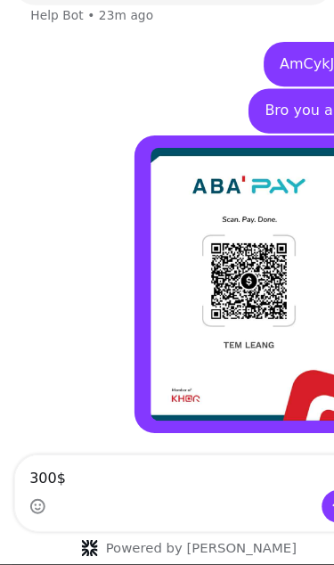
click at [283, 437] on button "Send a message…" at bounding box center [295, 433] width 29 height 29
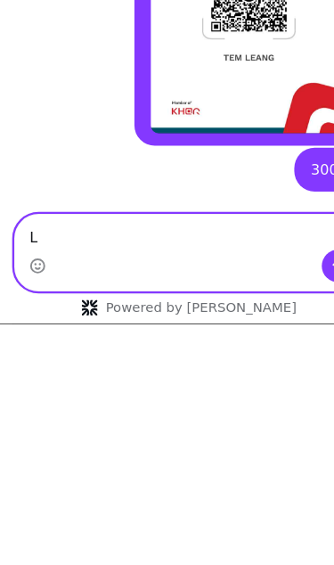
scroll to position [448, 0]
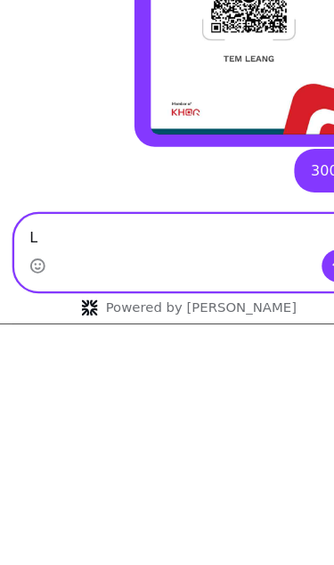
type textarea "L"
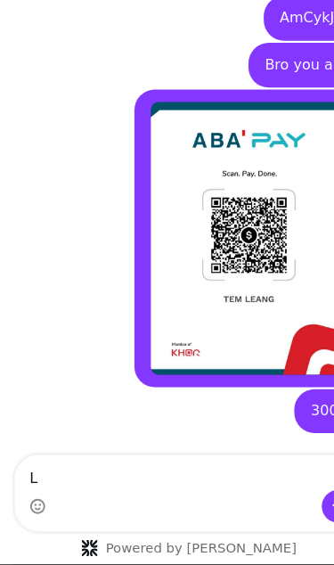
click at [86, 405] on img "Intercom messenger" at bounding box center [83, 412] width 14 height 14
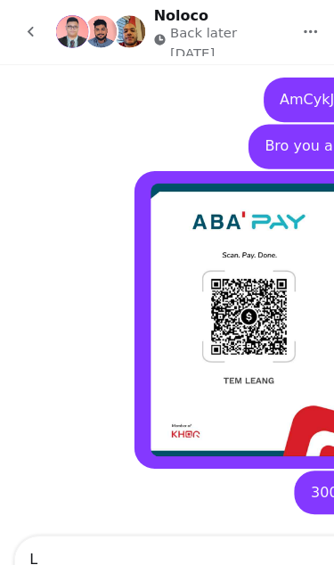
click at [93, 13] on img "Intercom messenger" at bounding box center [88, 27] width 29 height 29
click at [148, 25] on div "Back later today" at bounding box center [193, 34] width 118 height 28
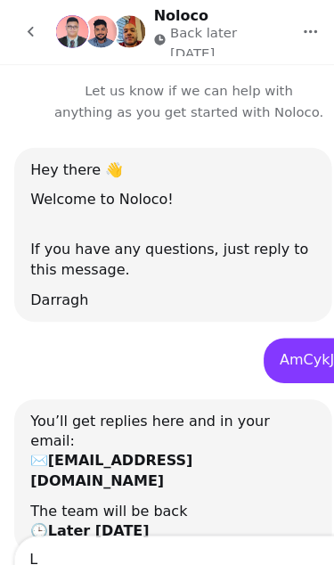
scroll to position [0, 0]
click at [226, 29] on p "Back later today" at bounding box center [199, 34] width 101 height 28
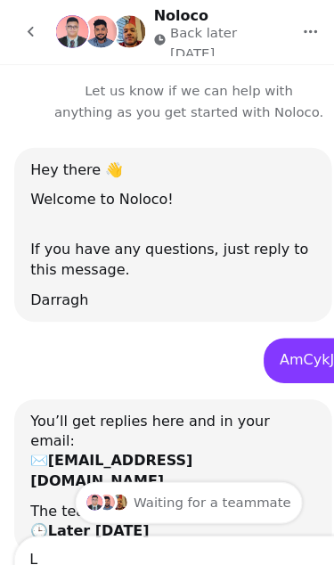
click at [36, 20] on button "go back" at bounding box center [27, 28] width 34 height 34
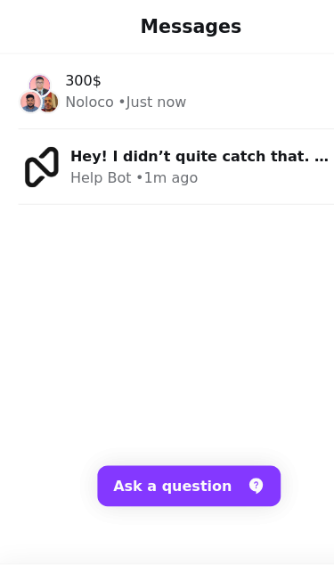
click at [167, 157] on div "• 1m ago" at bounding box center [145, 155] width 54 height 19
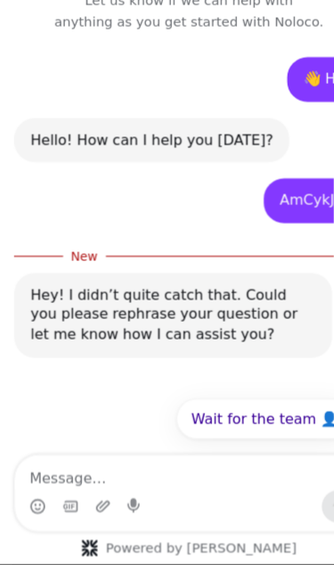
click at [253, 356] on button "Wait for the team 👤" at bounding box center [231, 356] width 155 height 36
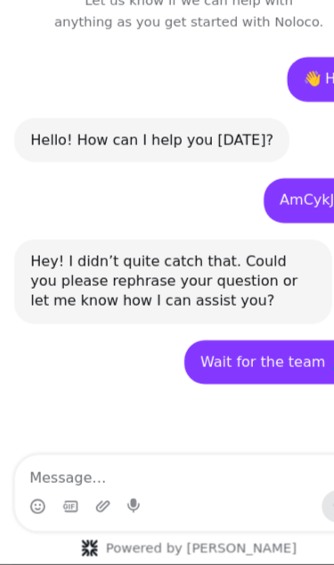
click at [94, 431] on icon "Upload attachment" at bounding box center [90, 433] width 12 height 10
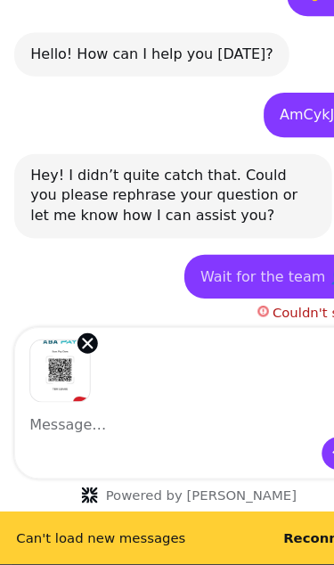
scroll to position [83, 0]
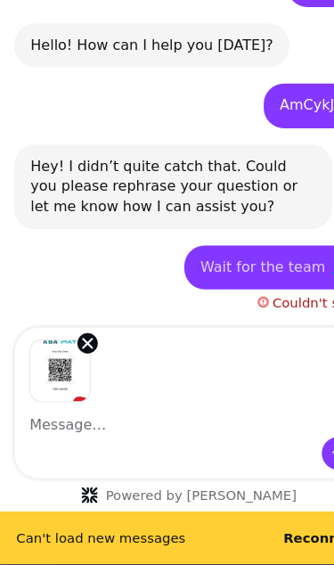
click at [281, 388] on button "Send a message…" at bounding box center [295, 386] width 29 height 29
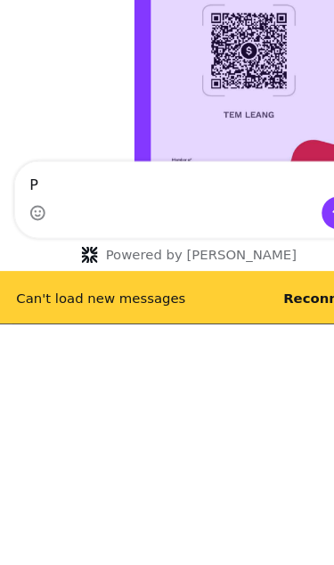
scroll to position [297, 0]
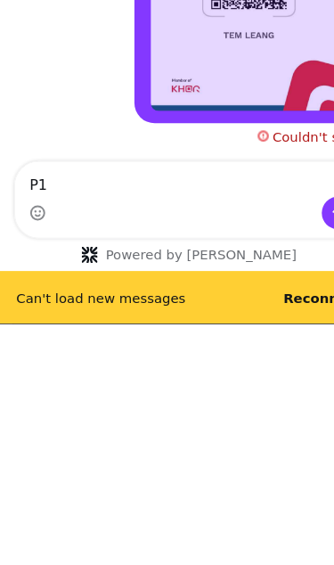
type textarea "P"
type textarea "3000$"
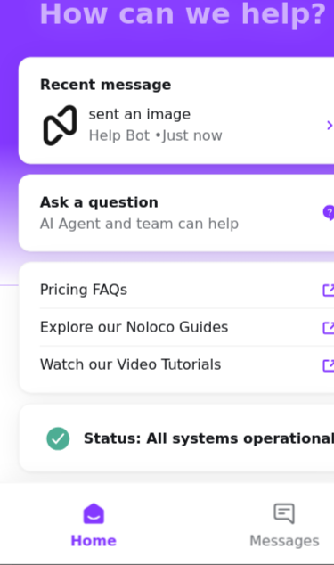
scroll to position [88, 0]
click at [206, 99] on div "sent an image" at bounding box center [175, 90] width 197 height 19
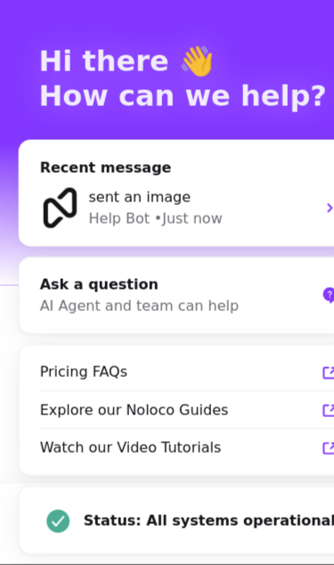
scroll to position [16, 0]
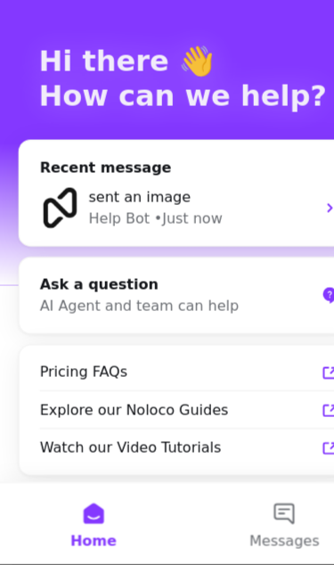
click at [148, 183] on div "• Just now" at bounding box center [164, 181] width 60 height 19
click at [107, 140] on div "sent an image Help Bot • Just now" at bounding box center [165, 172] width 297 height 66
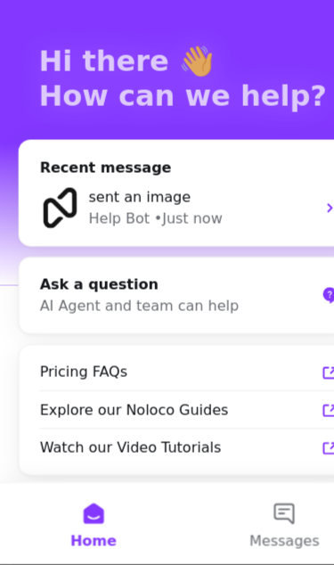
scroll to position [64, 0]
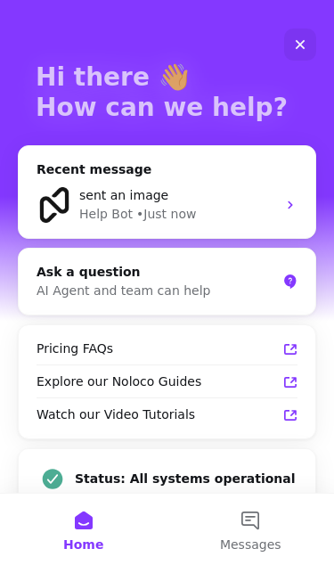
click at [247, 531] on button "Messages" at bounding box center [250, 528] width 167 height 71
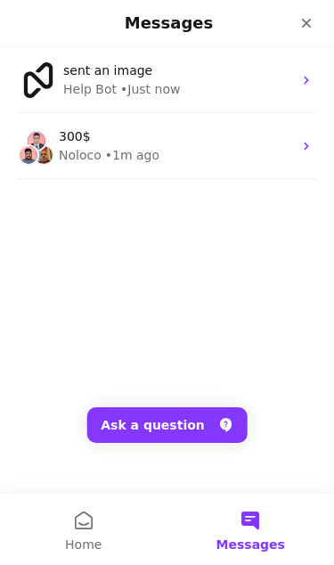
click at [211, 418] on button "Ask a question" at bounding box center [166, 425] width 161 height 36
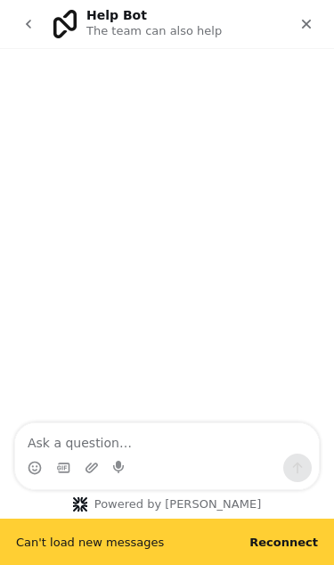
click at [250, 539] on div "Can't load new messages Reconnect" at bounding box center [167, 541] width 334 height 46
click at [295, 542] on b "Reconnect" at bounding box center [283, 541] width 69 height 13
click at [271, 549] on div "Connecting..." at bounding box center [167, 541] width 334 height 46
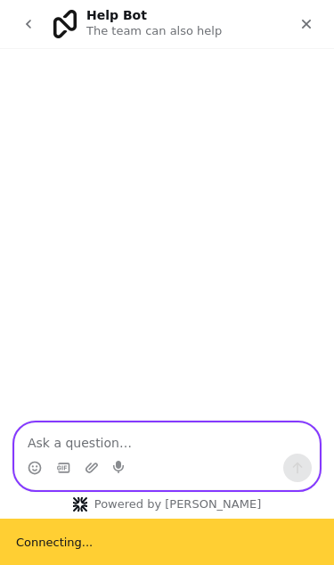
click at [287, 450] on textarea "Ask a question…" at bounding box center [167, 438] width 304 height 30
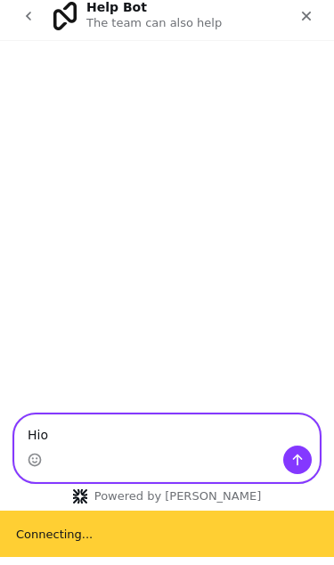
type textarea "Hio"
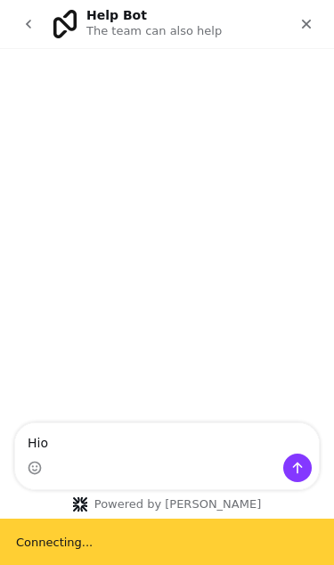
click at [251, 517] on div "Hio Hio Powered by Fin" at bounding box center [167, 470] width 334 height 96
click at [183, 485] on div "Hio Hio" at bounding box center [167, 456] width 304 height 66
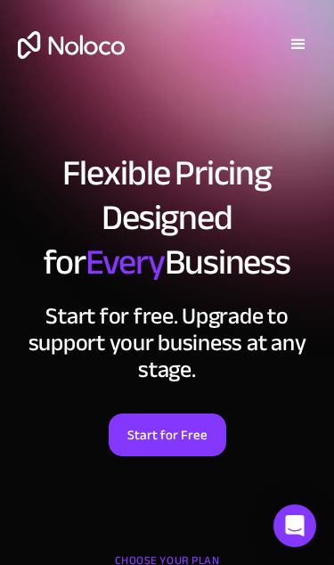
click at [306, 38] on div "menu" at bounding box center [298, 44] width 21 height 21
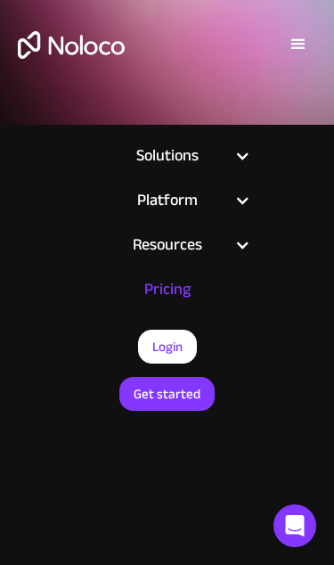
click at [140, 407] on link "Get started" at bounding box center [166, 394] width 95 height 34
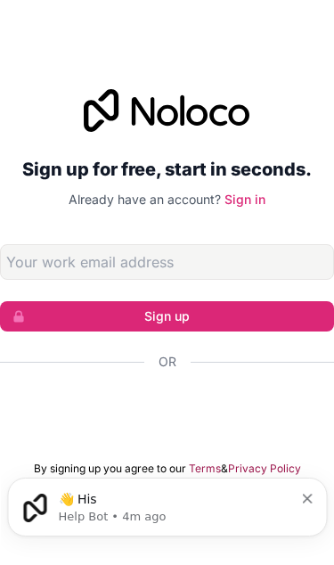
scroll to position [72, 0]
click at [93, 520] on p "Help Bot • 4m ago" at bounding box center [175, 517] width 235 height 16
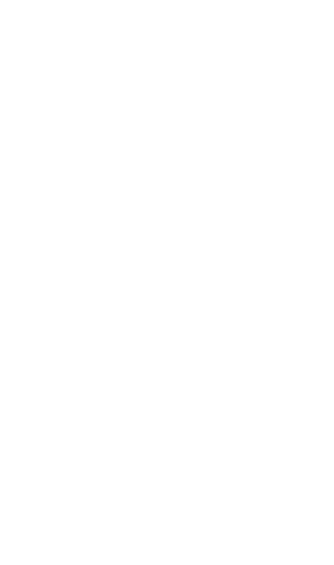
scroll to position [0, 0]
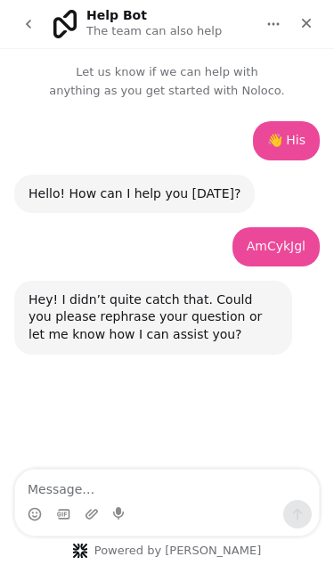
click at [204, 434] on button "Wait for the team 👤" at bounding box center [233, 438] width 155 height 36
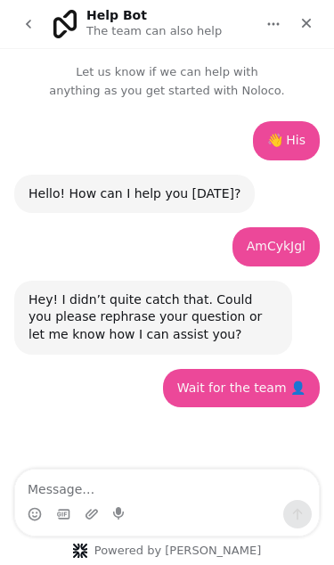
click at [91, 510] on icon "Upload attachment" at bounding box center [92, 514] width 12 height 10
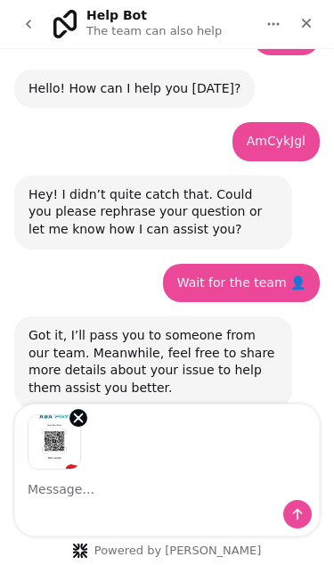
scroll to position [140, 0]
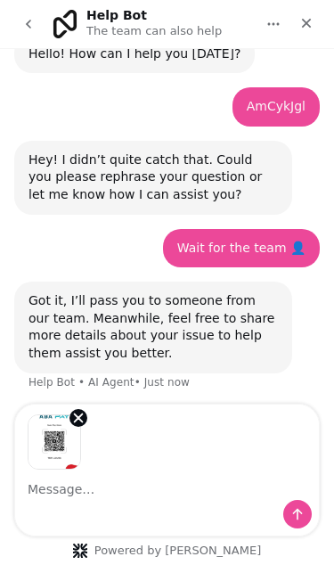
click at [291, 540] on div "Powered by Fin" at bounding box center [167, 483] width 334 height 161
click at [301, 518] on icon "Send a message…" at bounding box center [297, 514] width 14 height 14
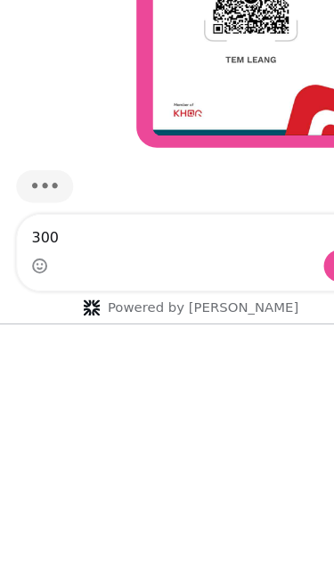
scroll to position [407, 0]
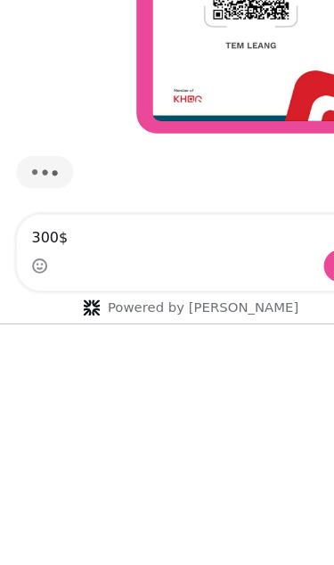
click at [279, 175] on textarea "300$" at bounding box center [167, 163] width 304 height 30
type textarea "300$"
click at [289, 190] on button "Send a message…" at bounding box center [297, 192] width 29 height 29
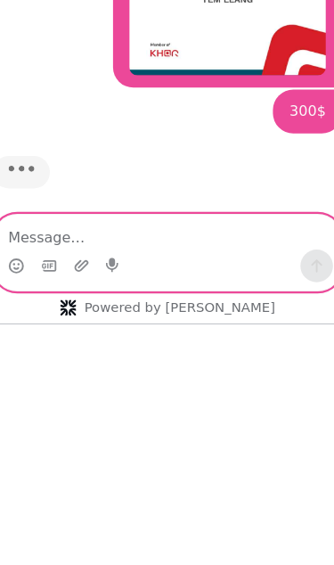
scroll to position [447, 0]
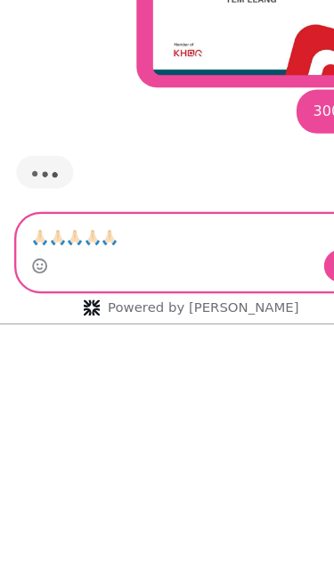
type textarea "🙏🏻🙏🏻🙏🏻🙏🏻🙏🏻"
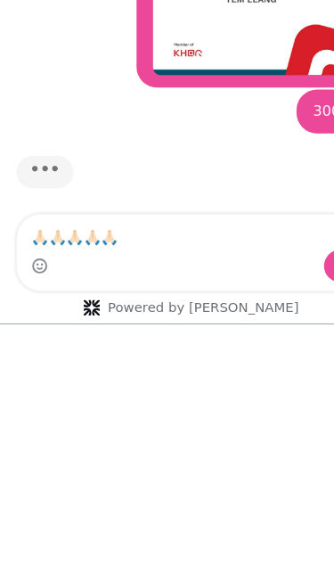
click at [281, 198] on div "Intercom messenger" at bounding box center [167, 192] width 304 height 29
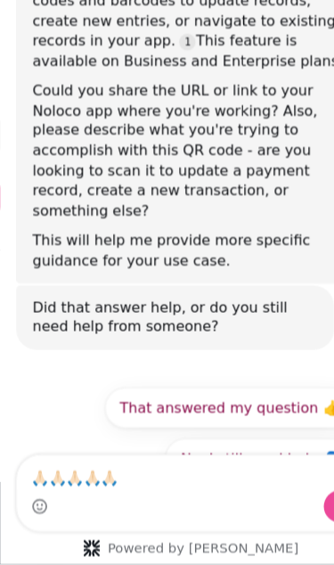
click at [284, 438] on button "Send a message…" at bounding box center [297, 433] width 29 height 29
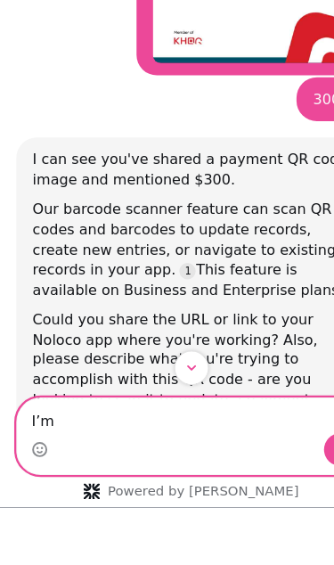
scroll to position [630, 0]
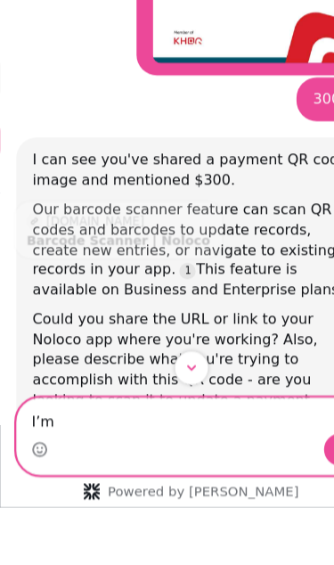
type textarea "I’m"
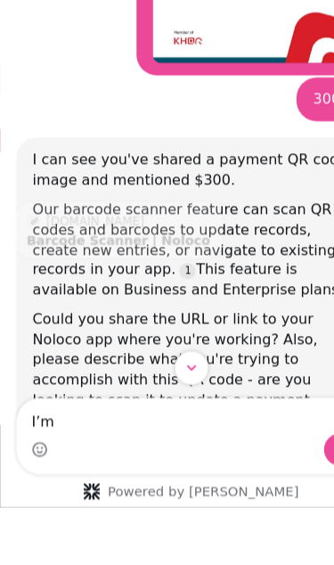
click at [157, 213] on link "Source reference 106609845:" at bounding box center [164, 220] width 14 height 14
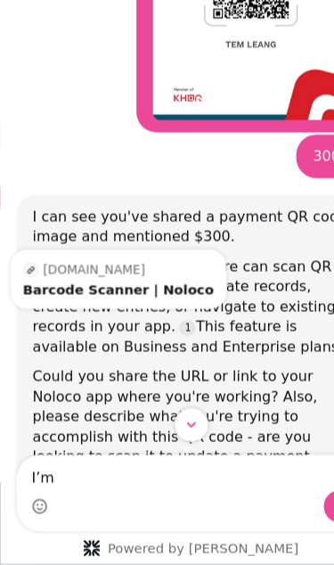
click at [47, 144] on div "300$ • Just now" at bounding box center [167, 134] width 306 height 53
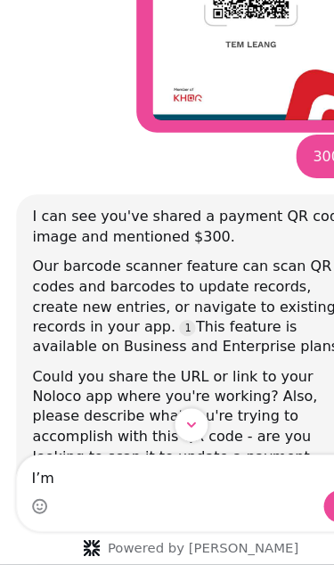
click at [181, 262] on div "Our barcode scanner feature can scan QR codes and barcodes to update records, c…" at bounding box center [167, 258] width 277 height 87
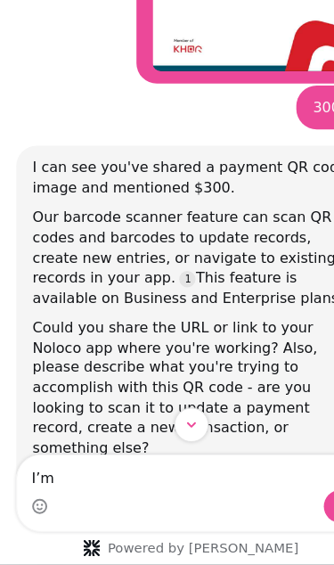
click at [171, 357] on icon "Scroll to bottom" at bounding box center [167, 361] width 14 height 14
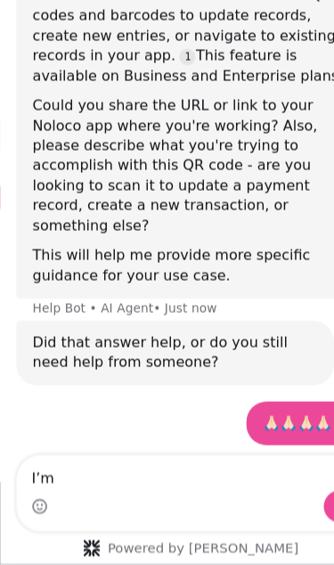
scroll to position [3, 0]
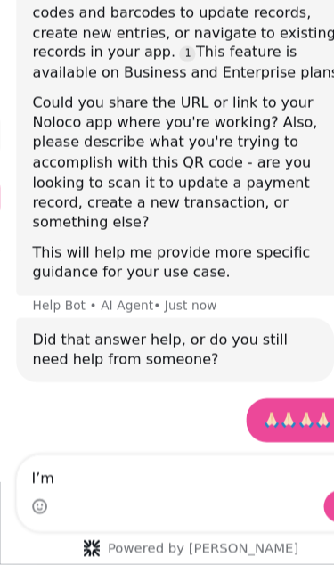
click at [85, 252] on div "Help Bot • AI Agent • Just now" at bounding box center [109, 257] width 161 height 11
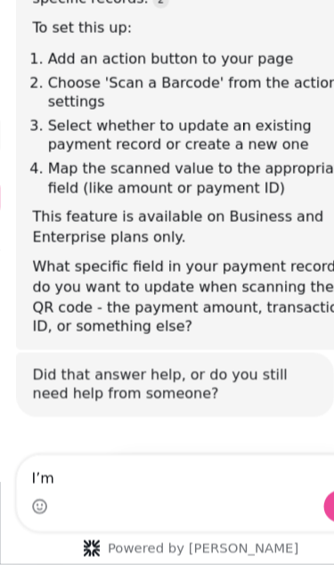
scroll to position [1360, 0]
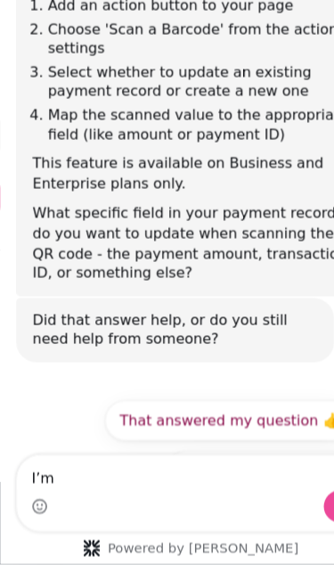
click at [162, 340] on button "That answered my question 👍" at bounding box center [201, 358] width 219 height 36
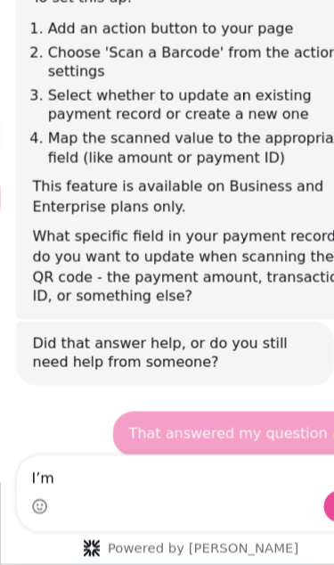
click at [189, 349] on div "That answered my question 👍 • Just now" at bounding box center [167, 379] width 306 height 61
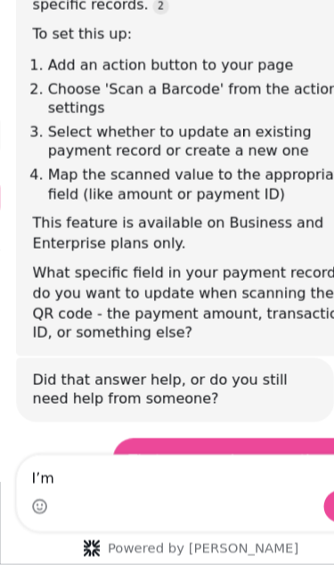
scroll to position [1307, 0]
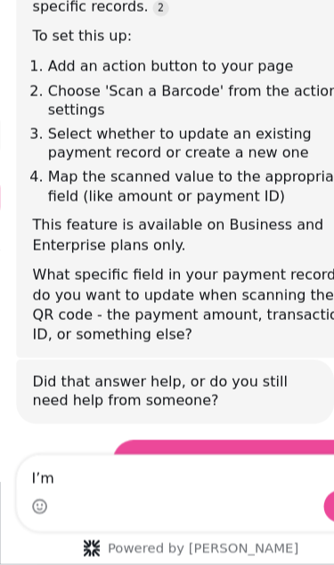
click at [248, 386] on div "That answered my question 👍" at bounding box center [209, 395] width 192 height 18
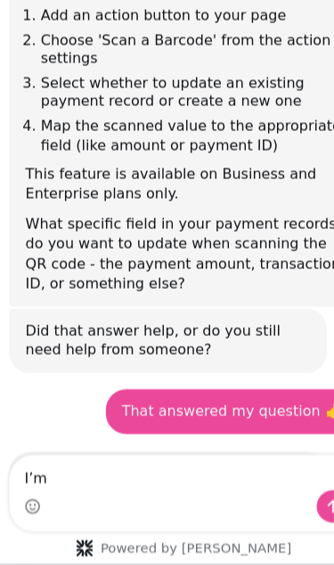
scroll to position [1394, 0]
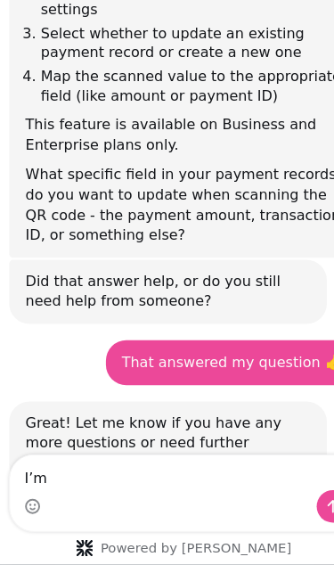
click at [230, 352] on div "Great! Let me know if you have any more questions or need further assistance." at bounding box center [145, 378] width 249 height 53
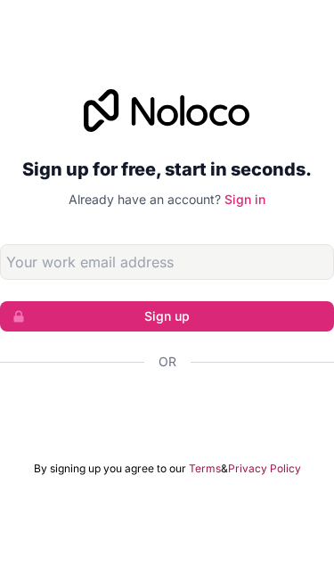
click at [132, 429] on div "Logga in med Google. Öppnas på en ny flik." at bounding box center [167, 409] width 334 height 39
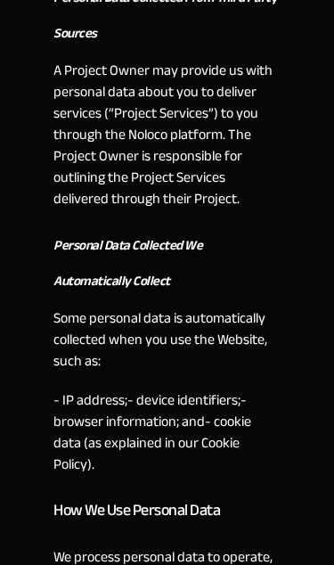
scroll to position [4128, 0]
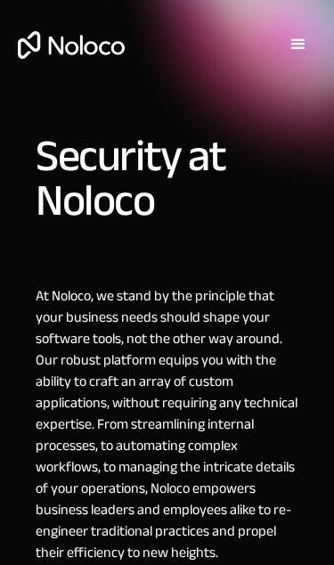
scroll to position [673, 0]
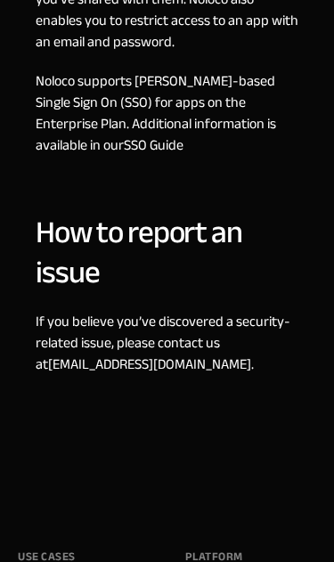
scroll to position [2668, 0]
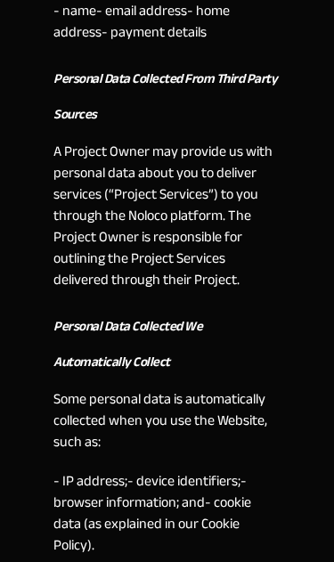
scroll to position [2338, 0]
